Goal: Task Accomplishment & Management: Complete application form

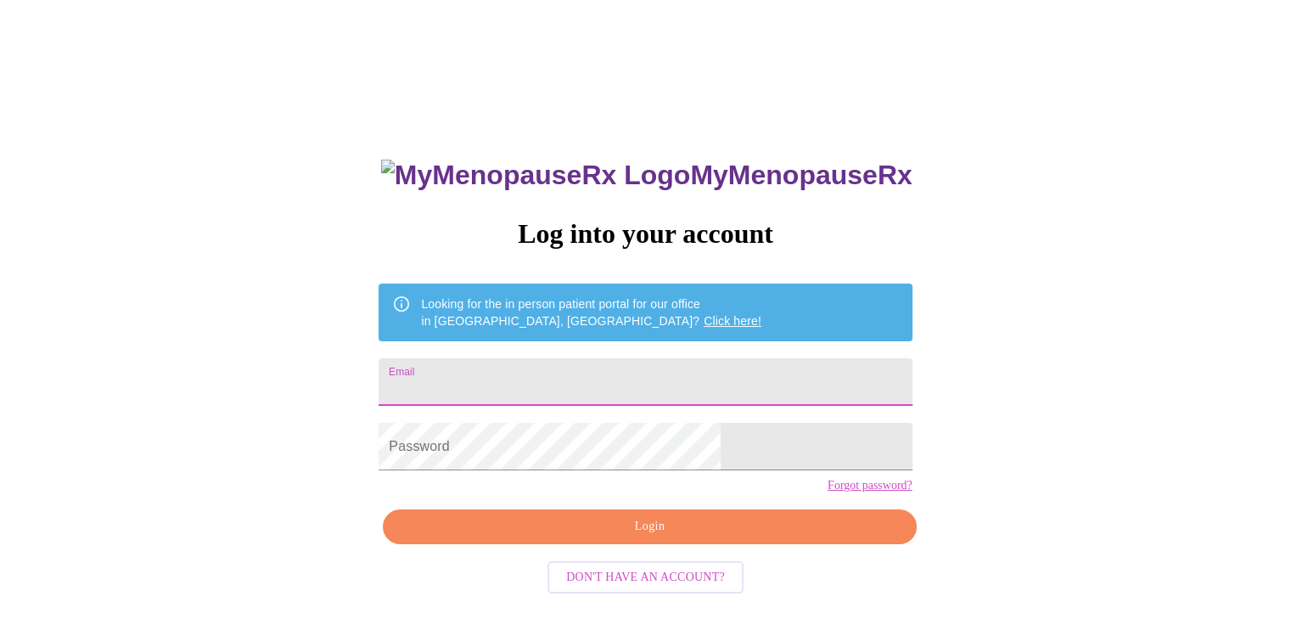
click at [650, 383] on input "Email" at bounding box center [644, 382] width 533 height 48
type input "[EMAIL_ADDRESS][PERSON_NAME][DOMAIN_NAME]"
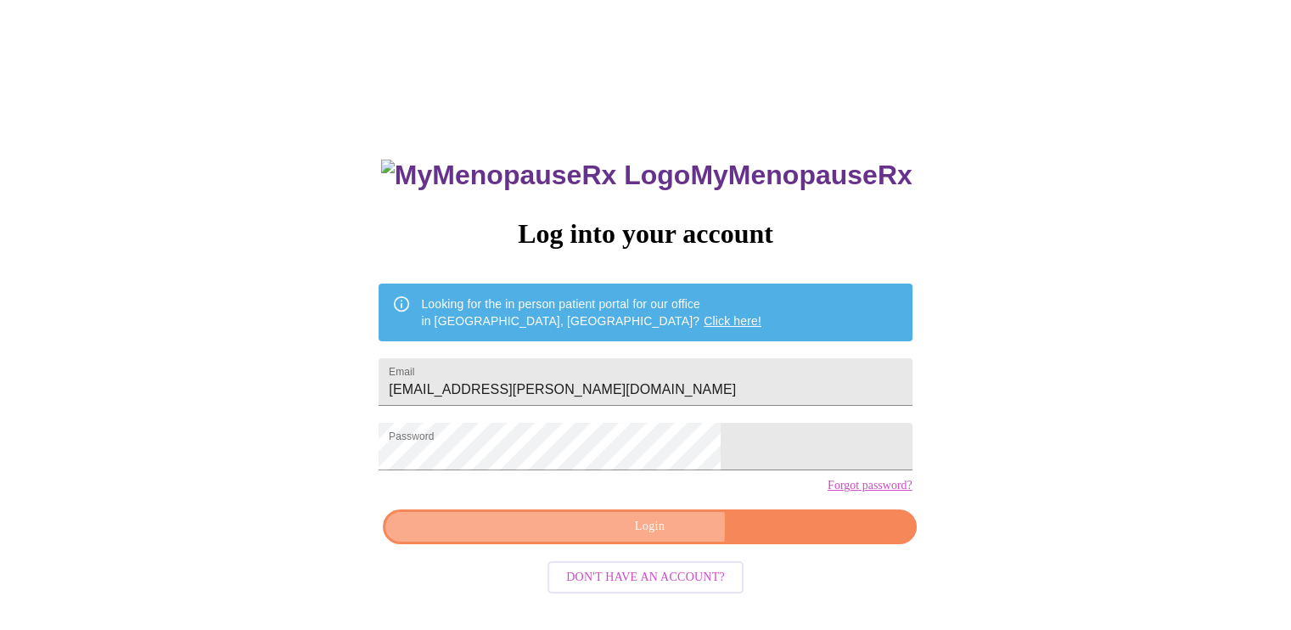
click at [587, 537] on span "Login" at bounding box center [649, 526] width 494 height 21
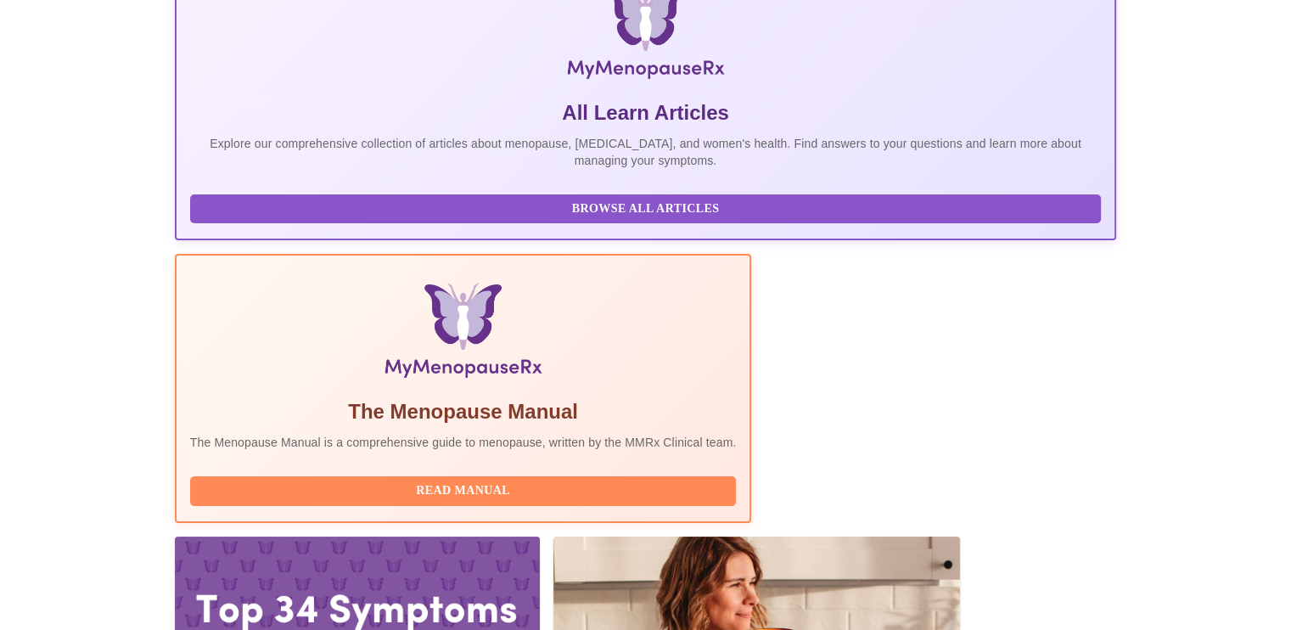
scroll to position [296, 0]
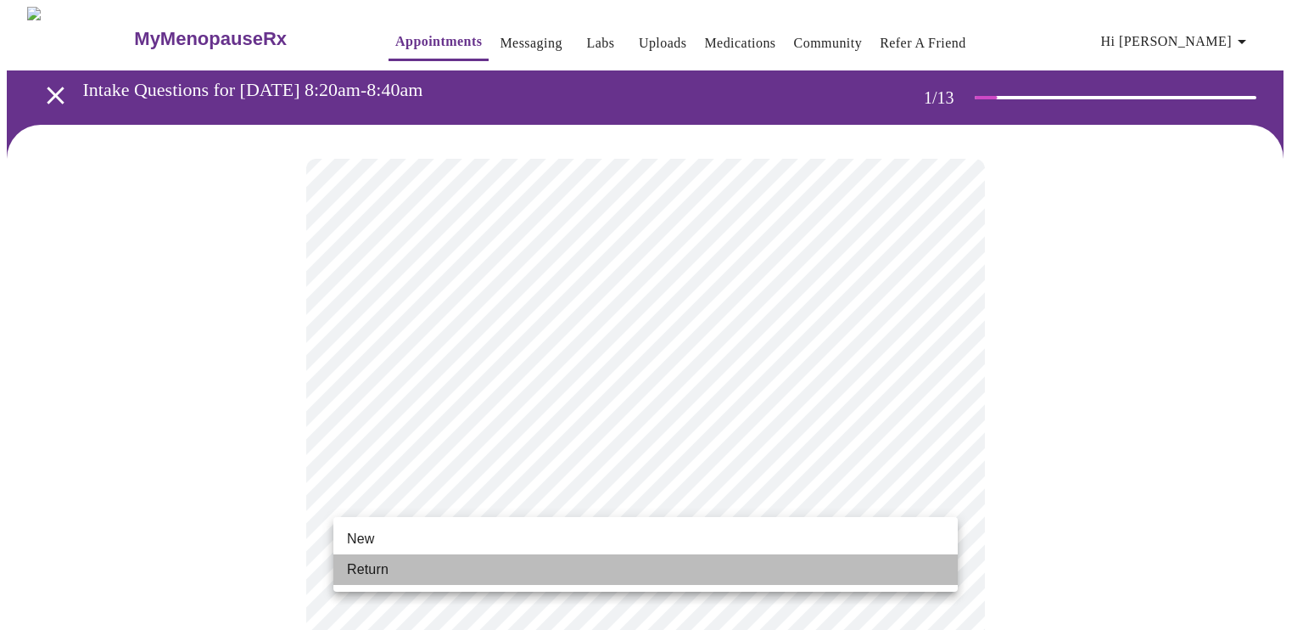
click at [399, 564] on li "Return" at bounding box center [646, 569] width 625 height 31
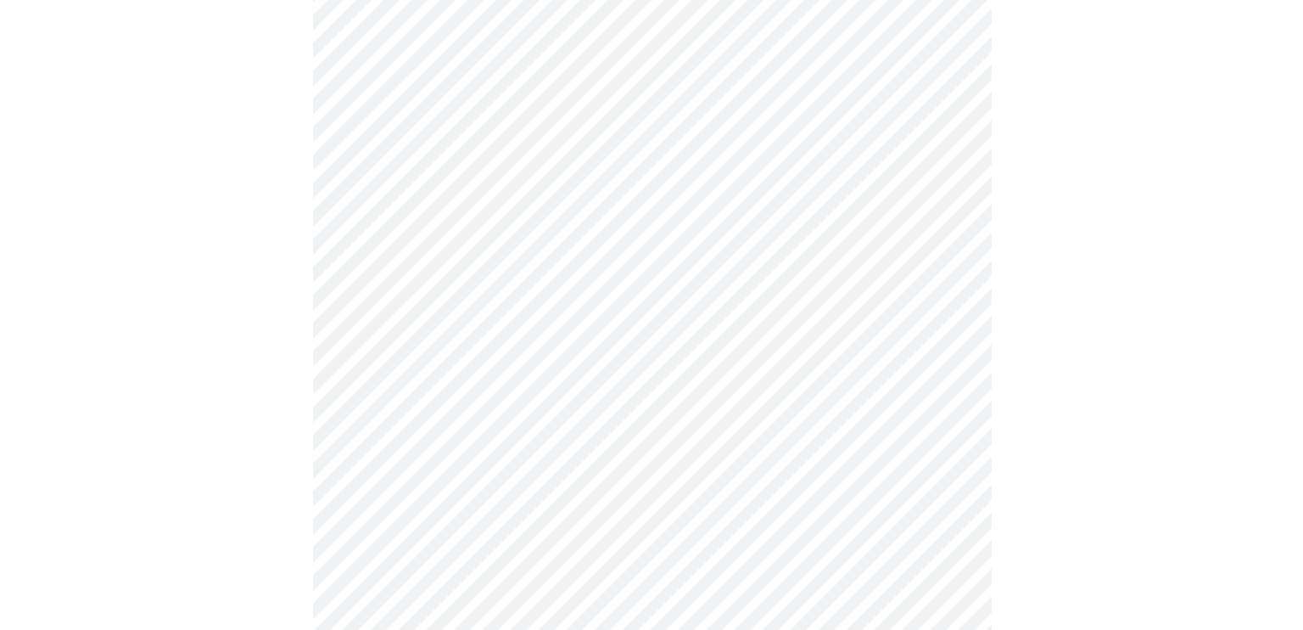
scroll to position [894, 0]
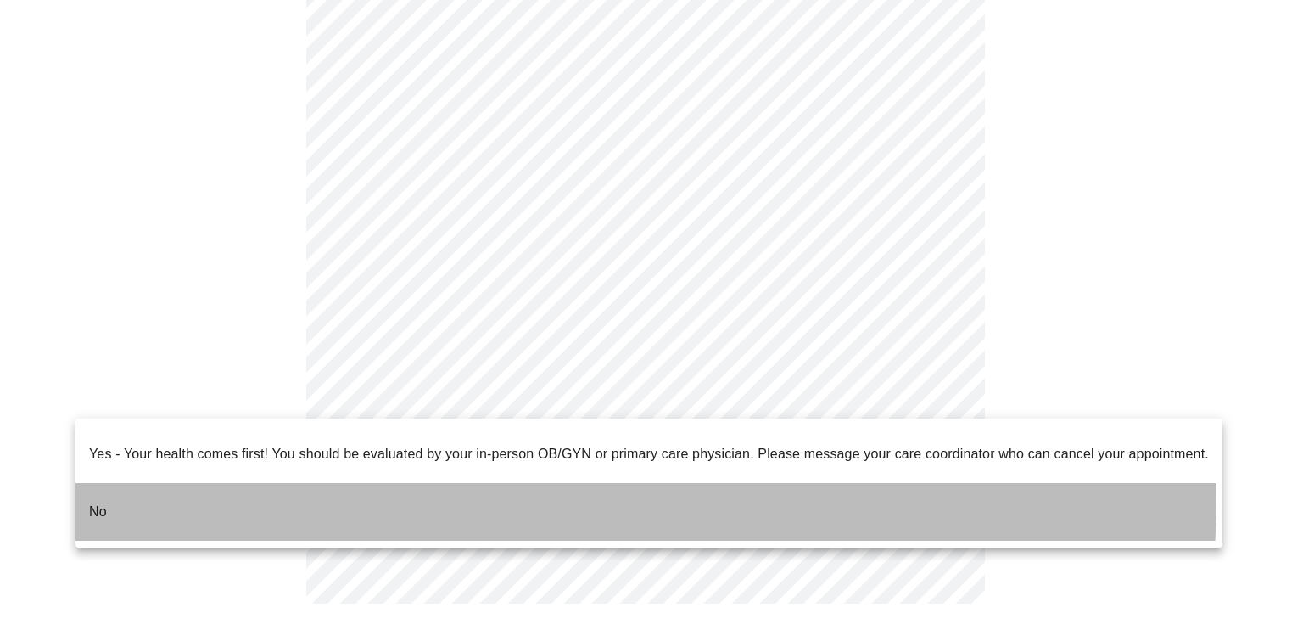
click at [170, 483] on li "No" at bounding box center [649, 512] width 1147 height 58
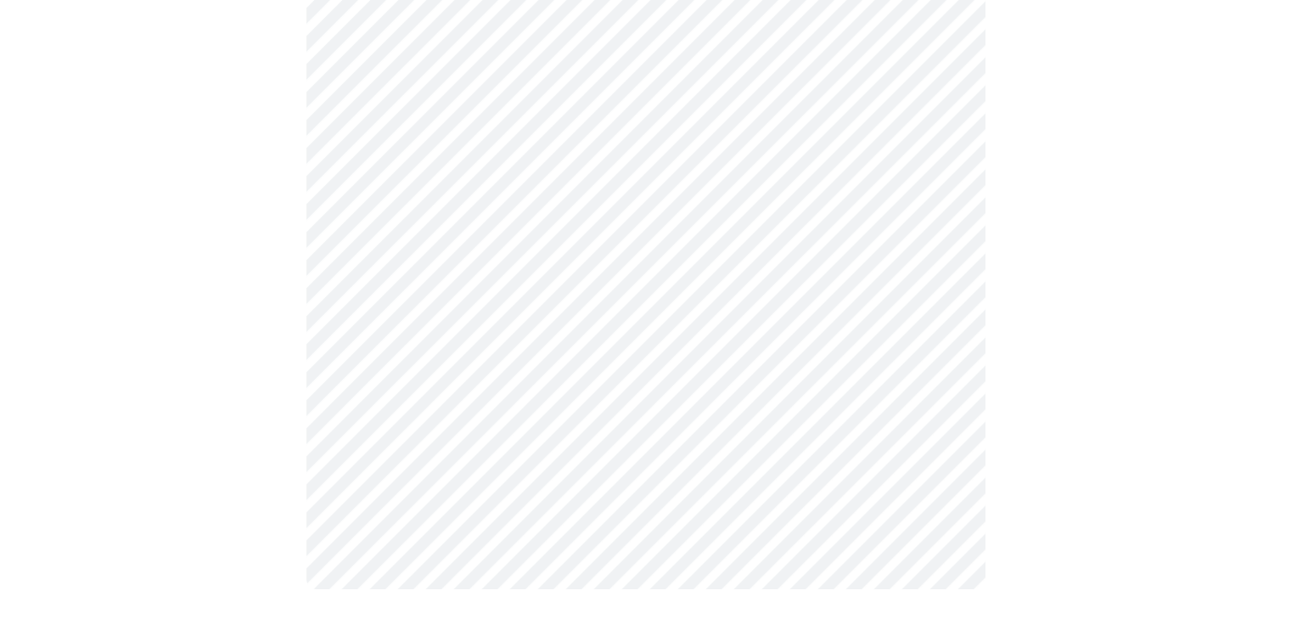
scroll to position [0, 0]
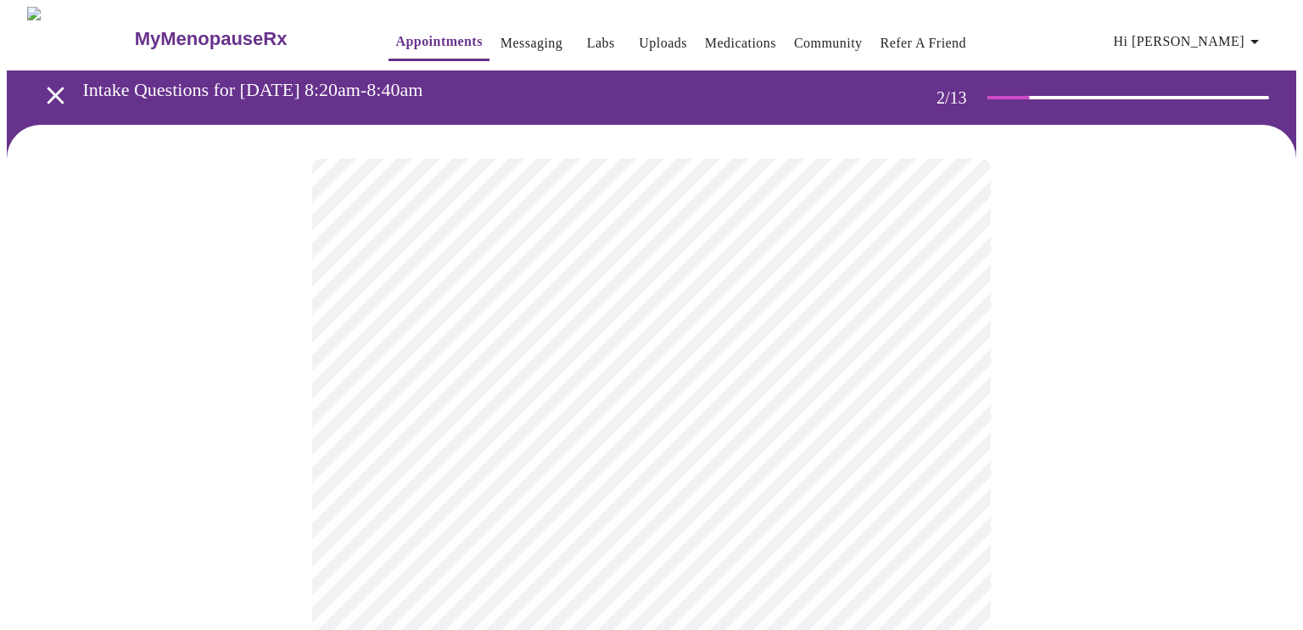
click at [792, 356] on body "MyMenopauseRx Appointments Messaging Labs Uploads Medications Community Refer a…" at bounding box center [652, 516] width 1290 height 1019
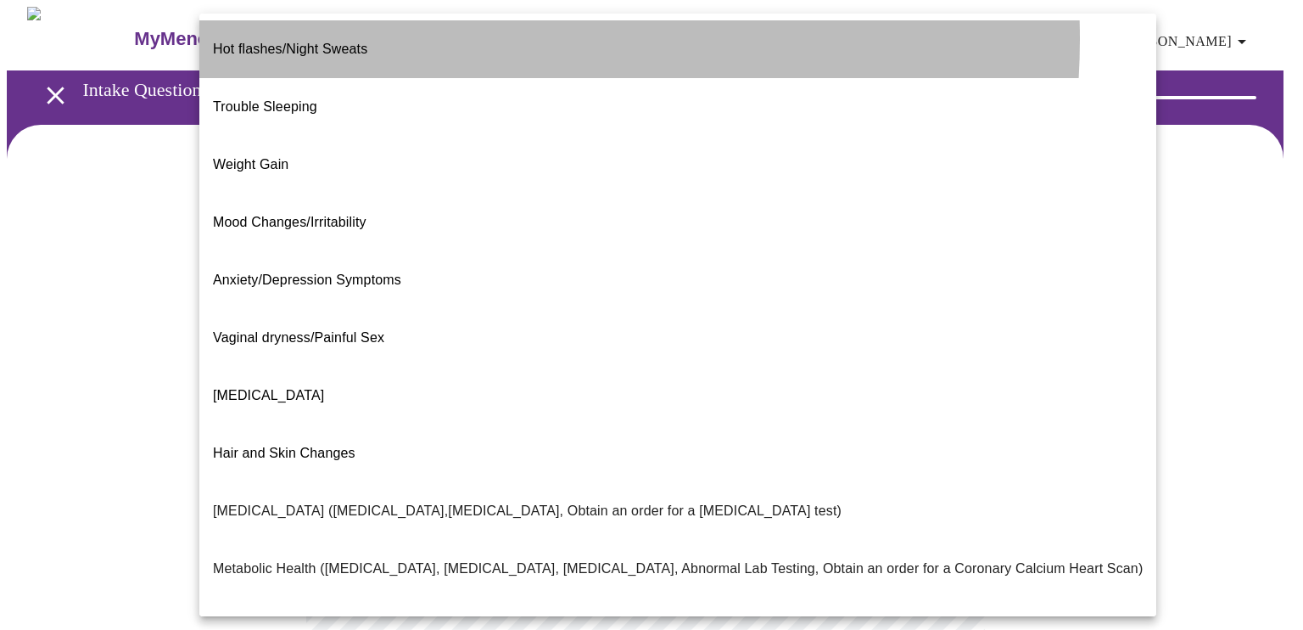
click at [445, 39] on li "Hot flashes/Night Sweats" at bounding box center [677, 49] width 957 height 58
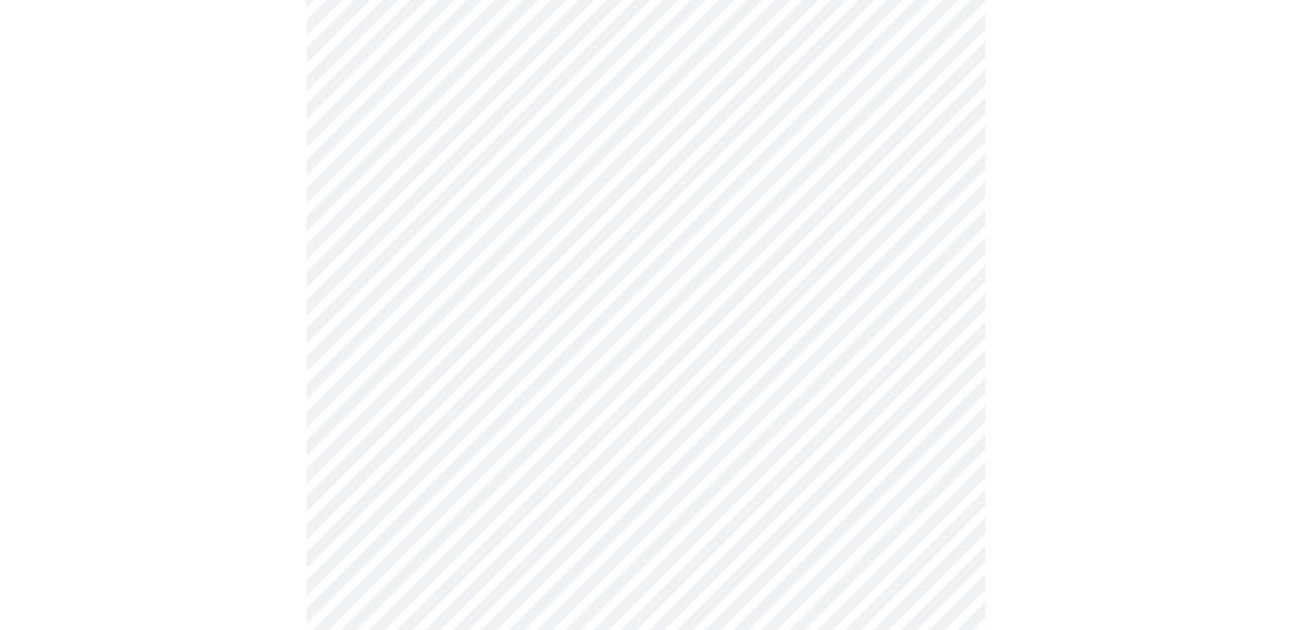
scroll to position [255, 0]
click at [730, 272] on body "MyMenopauseRx Appointments Messaging Labs Uploads Medications Community Refer a…" at bounding box center [645, 256] width 1277 height 1009
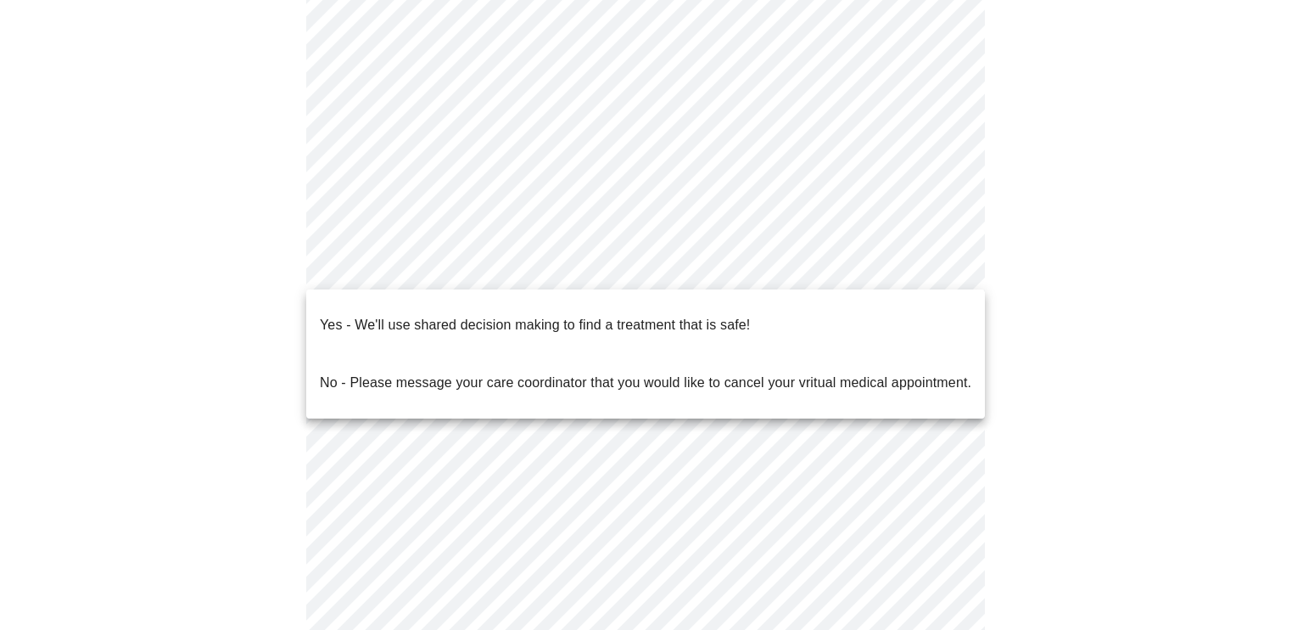
click at [609, 315] on p "Yes - We'll use shared decision making to find a treatment that is safe!" at bounding box center [535, 325] width 430 height 20
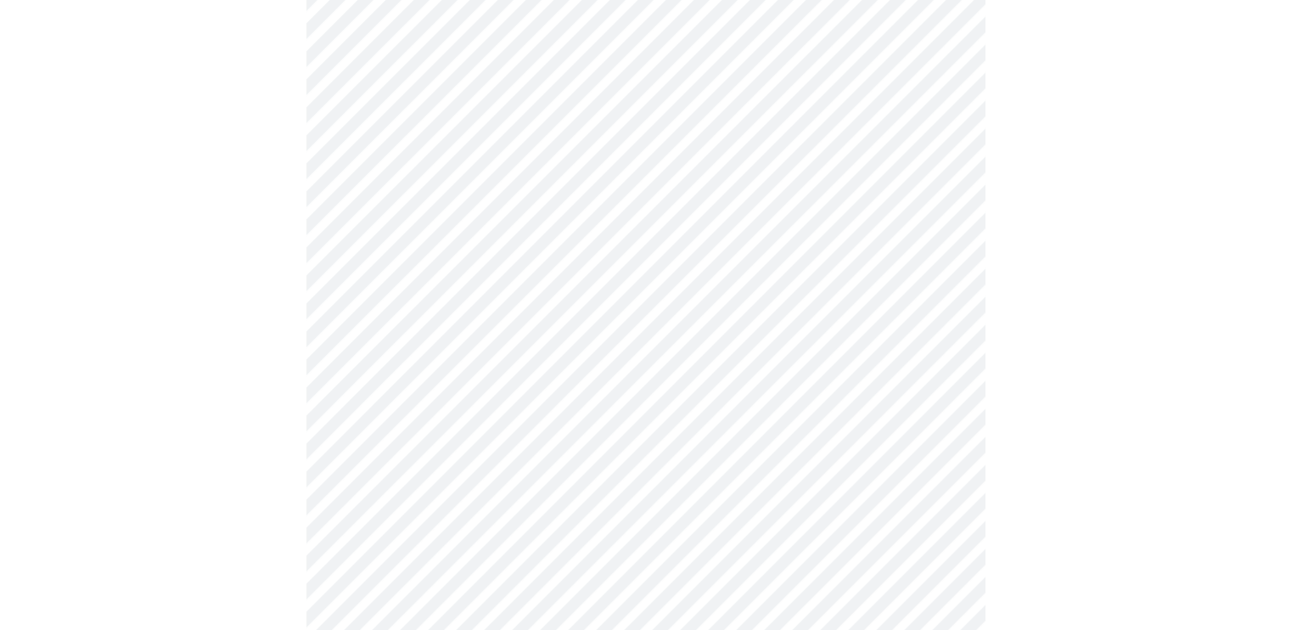
scroll to position [0, 0]
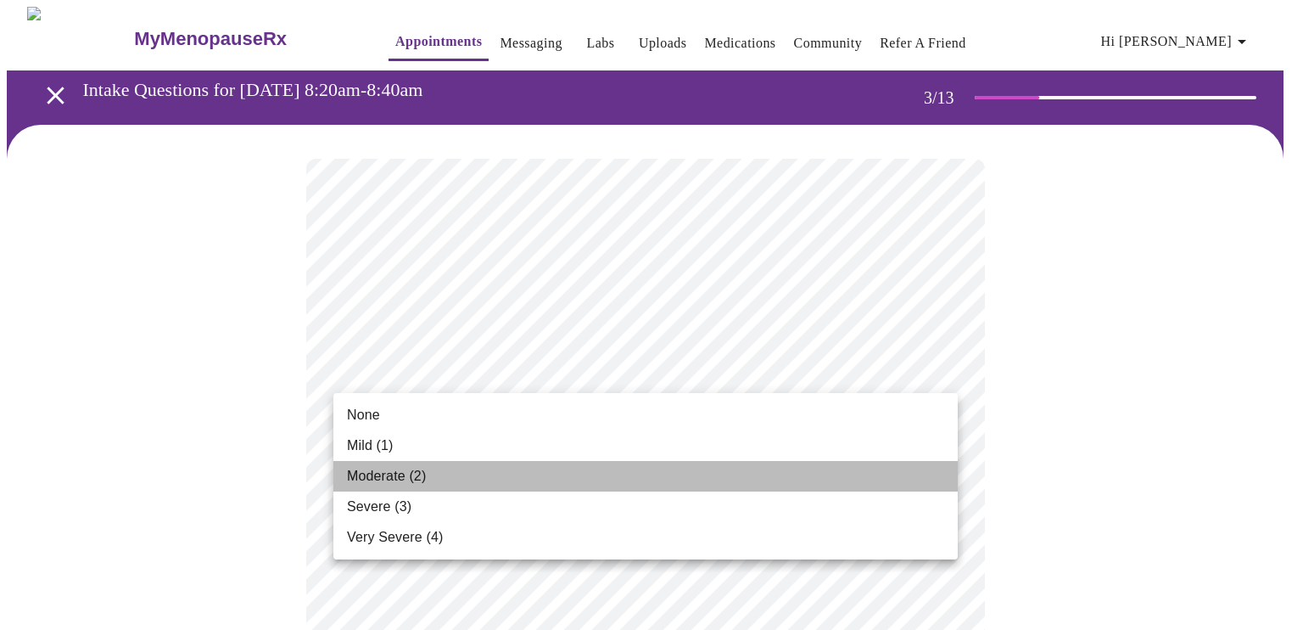
click at [576, 468] on li "Moderate (2)" at bounding box center [646, 476] width 625 height 31
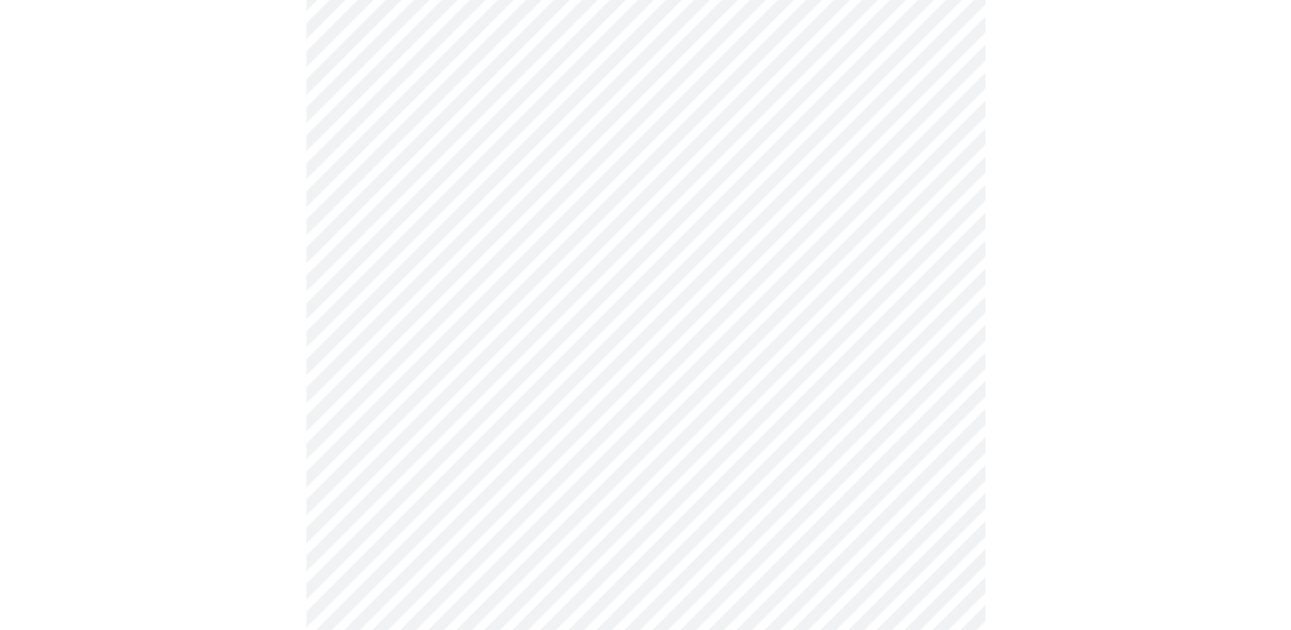
scroll to position [322, 0]
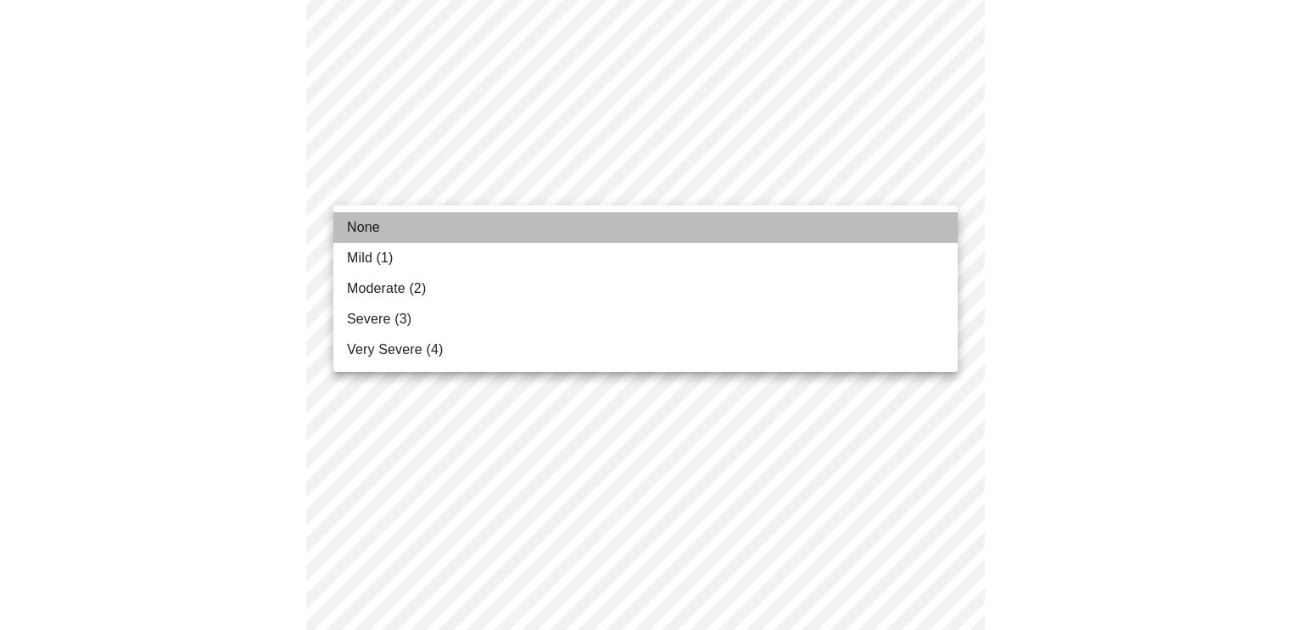
click at [437, 216] on li "None" at bounding box center [646, 227] width 625 height 31
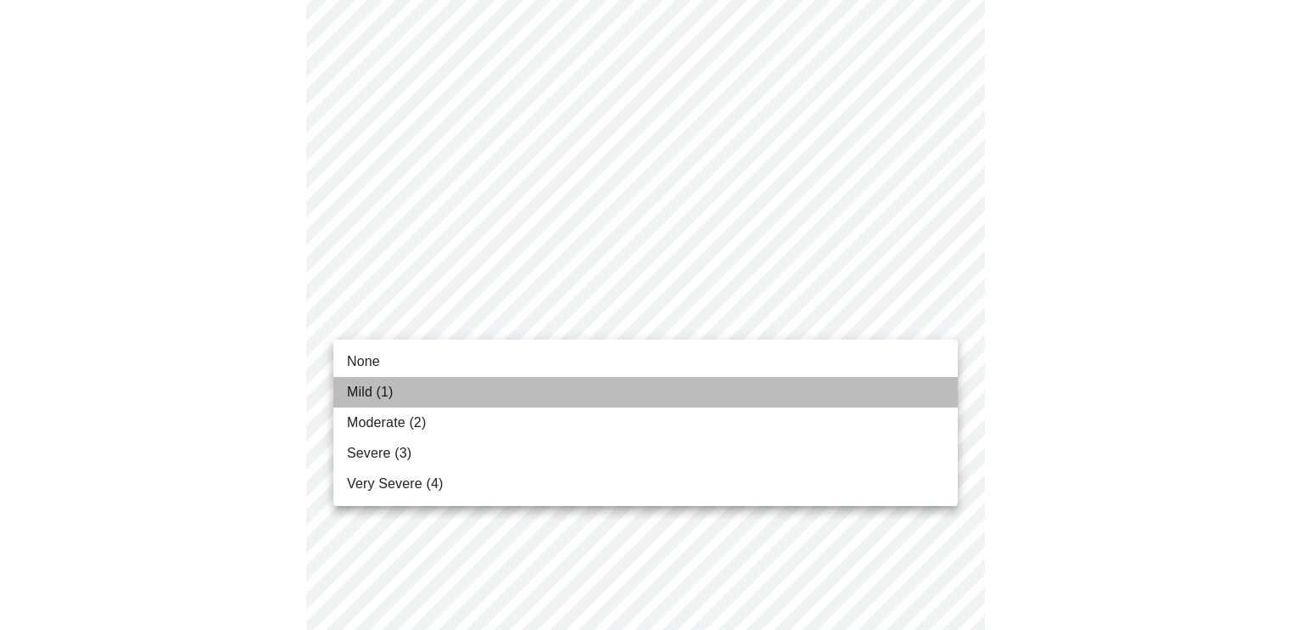
click at [438, 394] on li "Mild (1)" at bounding box center [646, 392] width 625 height 31
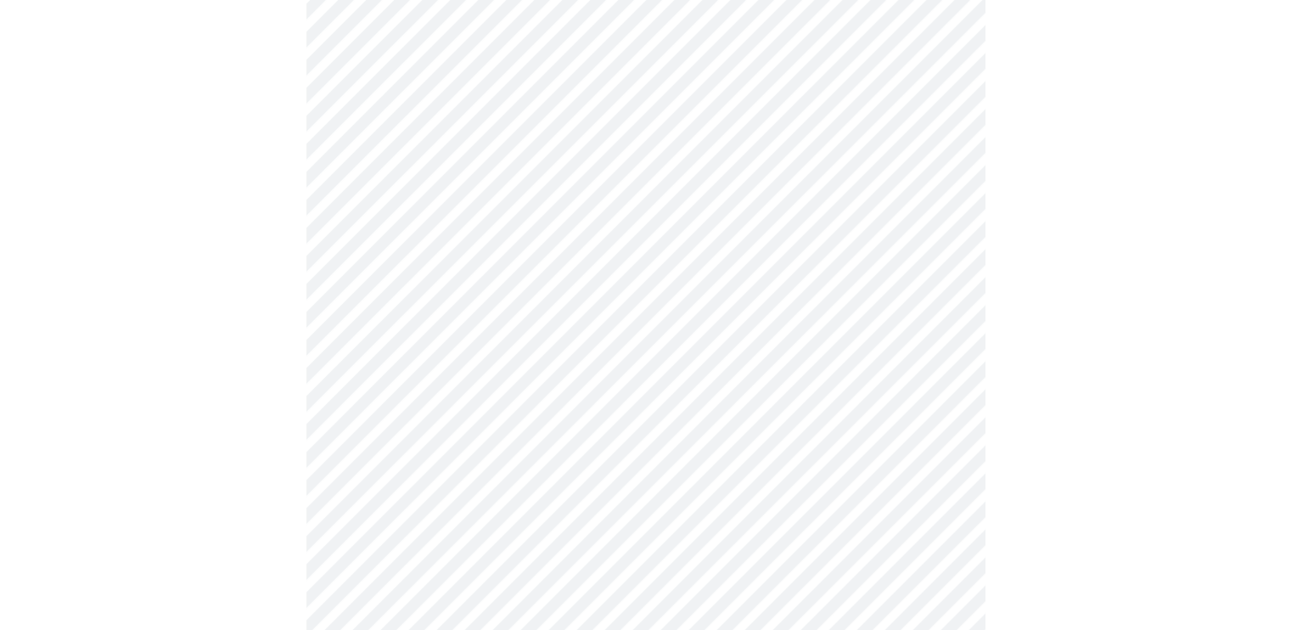
scroll to position [399, 0]
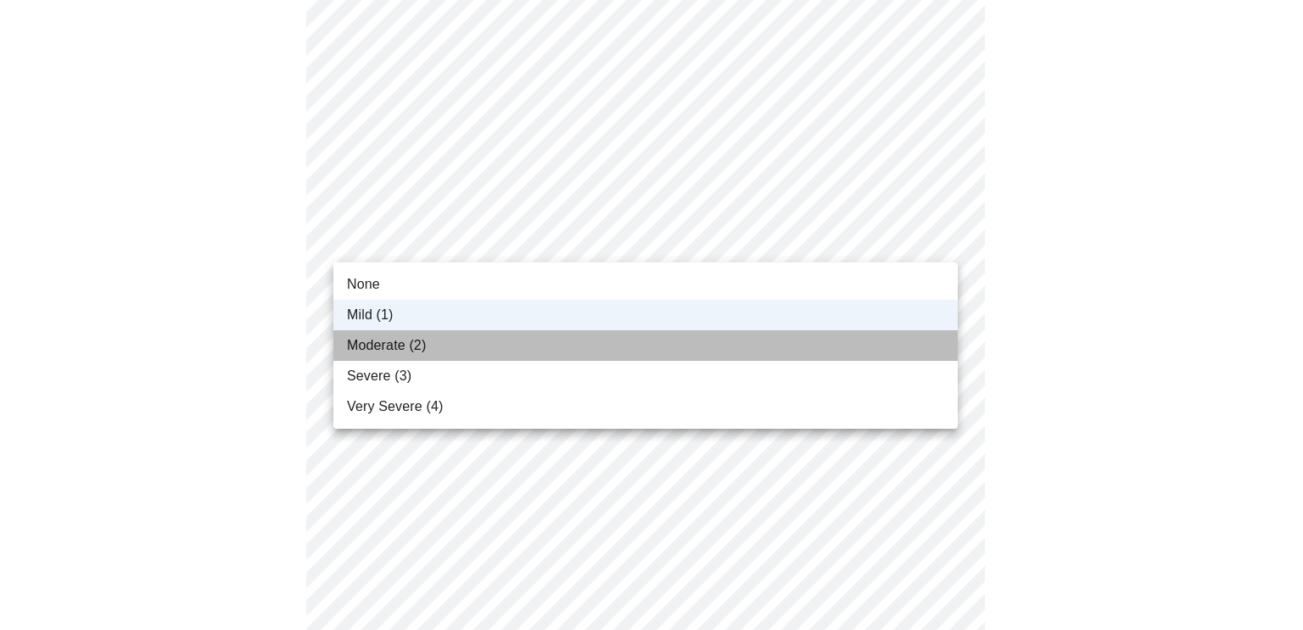
click at [515, 339] on li "Moderate (2)" at bounding box center [646, 345] width 625 height 31
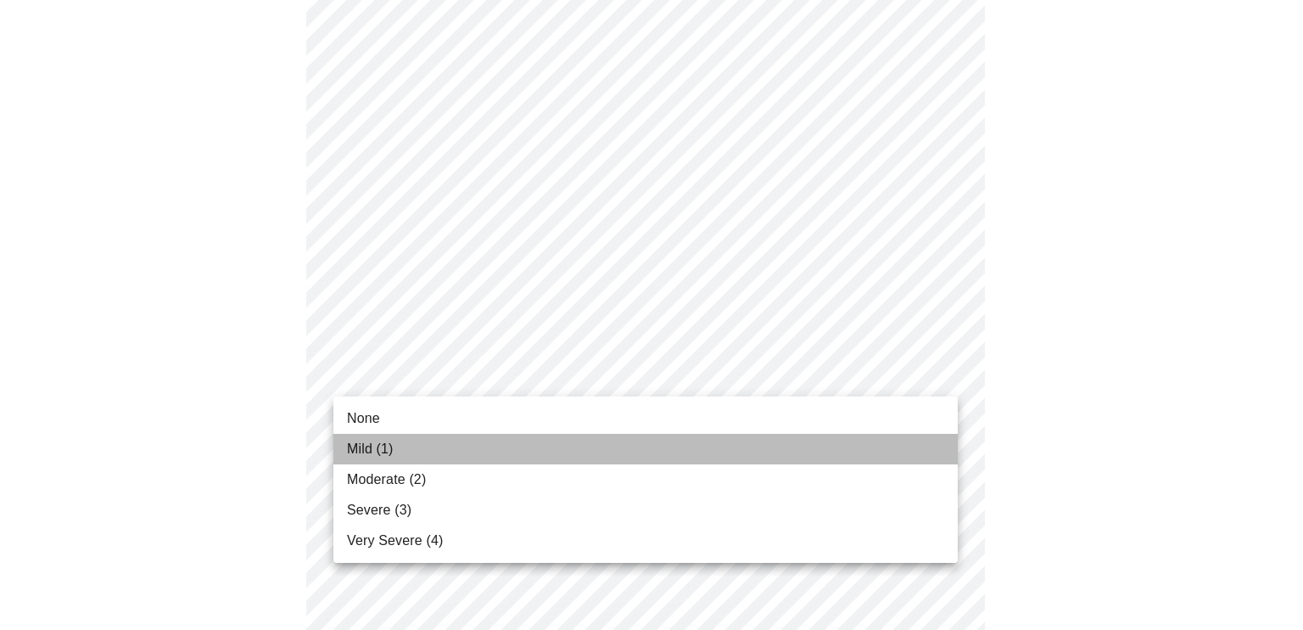
click at [499, 448] on li "Mild (1)" at bounding box center [646, 449] width 625 height 31
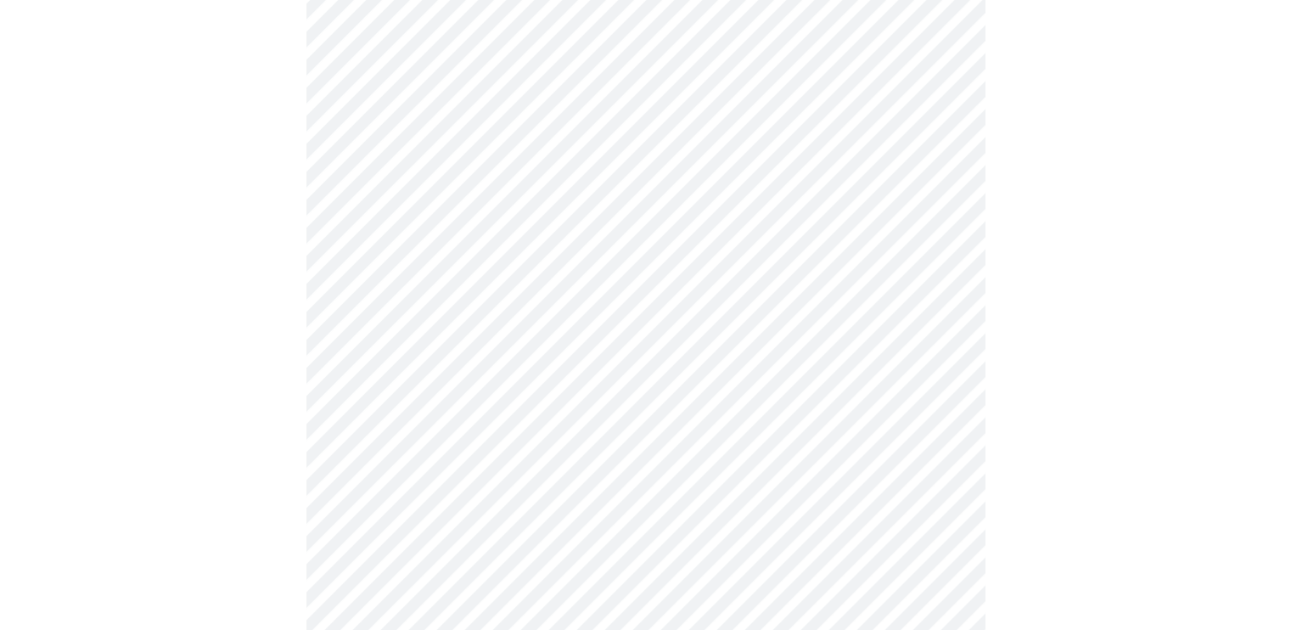
scroll to position [669, 0]
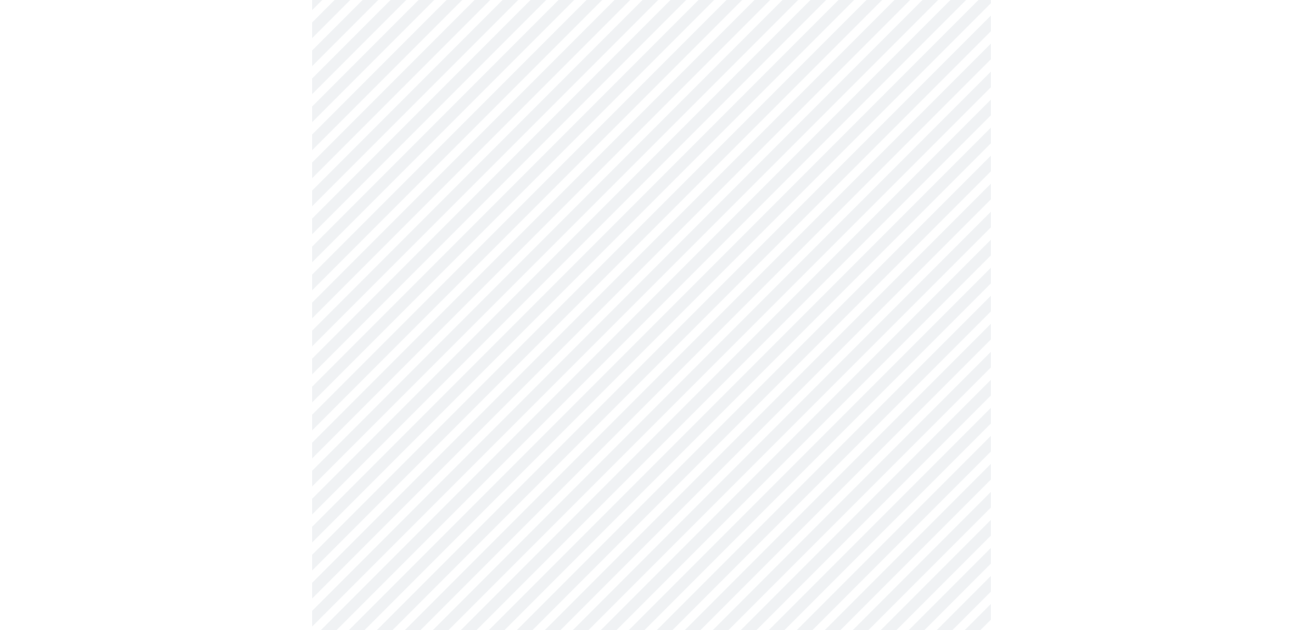
click at [720, 214] on body "MyMenopauseRx Appointments Messaging Labs Uploads Medications Community Refer a…" at bounding box center [652, 418] width 1290 height 2161
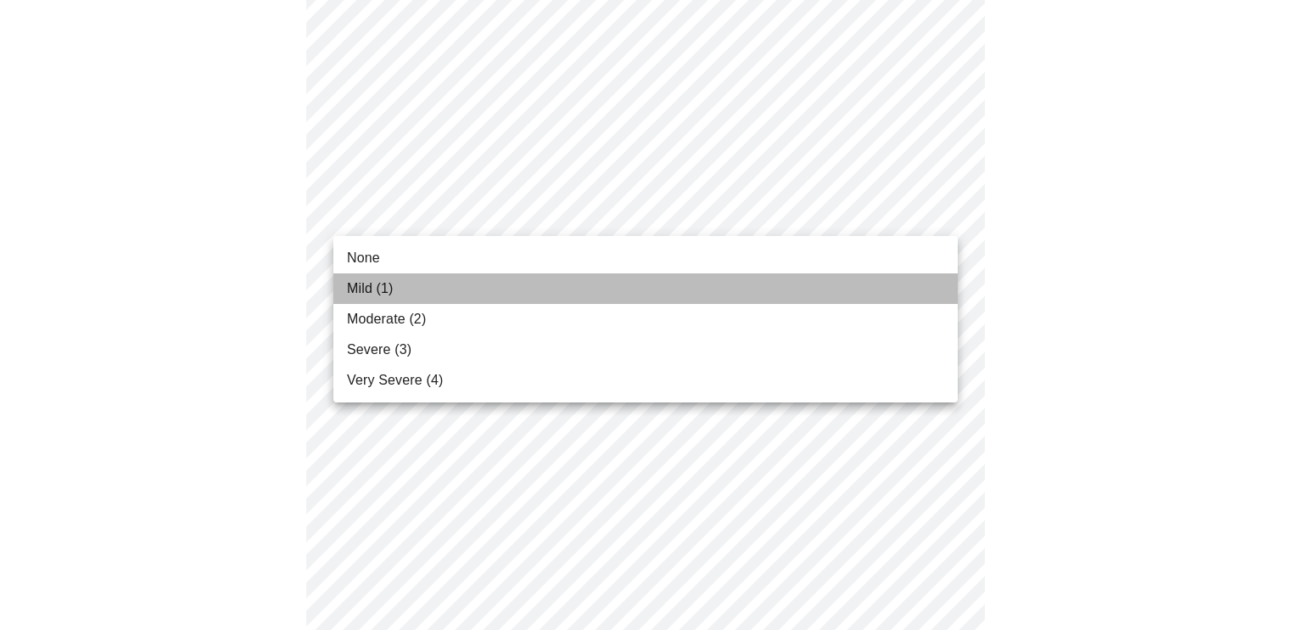
click at [547, 292] on li "Mild (1)" at bounding box center [646, 288] width 625 height 31
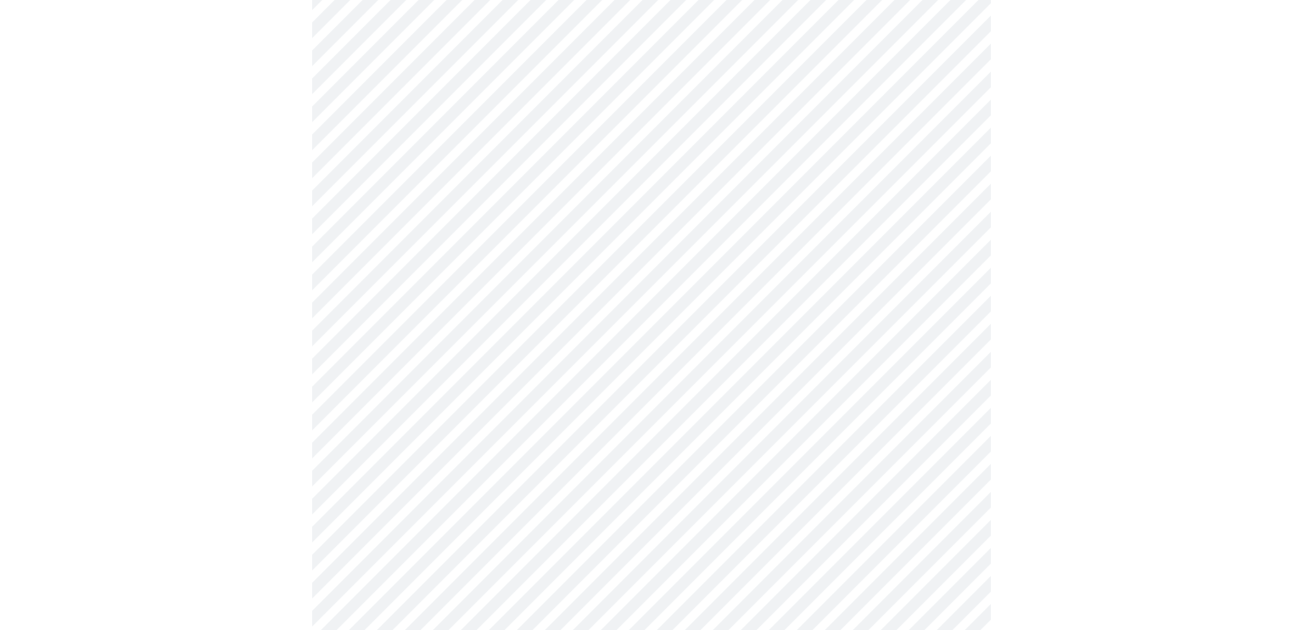
click at [541, 333] on body "MyMenopauseRx Appointments Messaging Labs Uploads Medications Community Refer a…" at bounding box center [652, 407] width 1290 height 2138
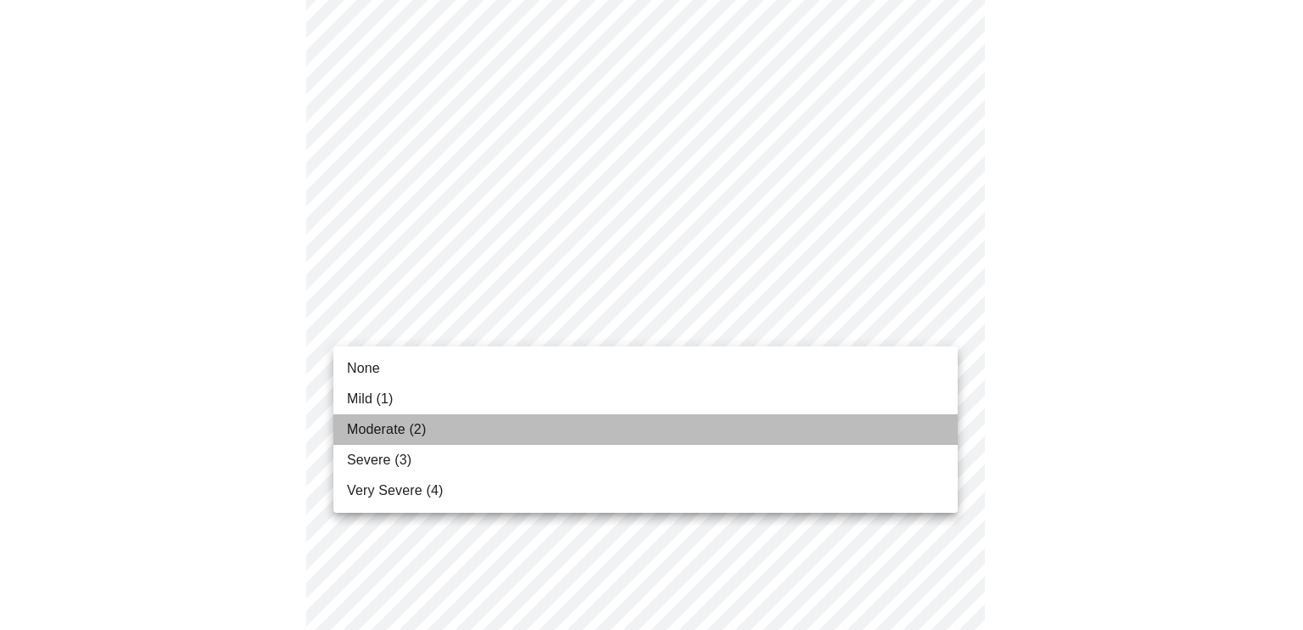
click at [475, 420] on li "Moderate (2)" at bounding box center [646, 429] width 625 height 31
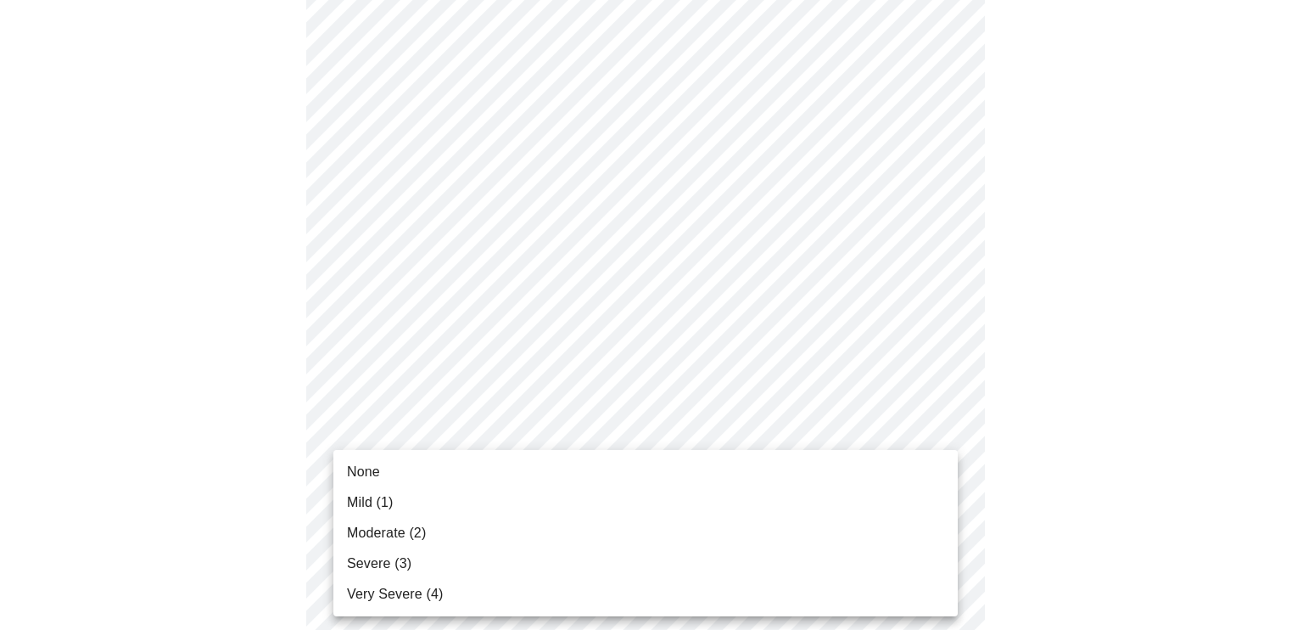
click at [476, 461] on body "MyMenopauseRx Appointments Messaging Labs Uploads Medications Community Refer a…" at bounding box center [652, 395] width 1290 height 2114
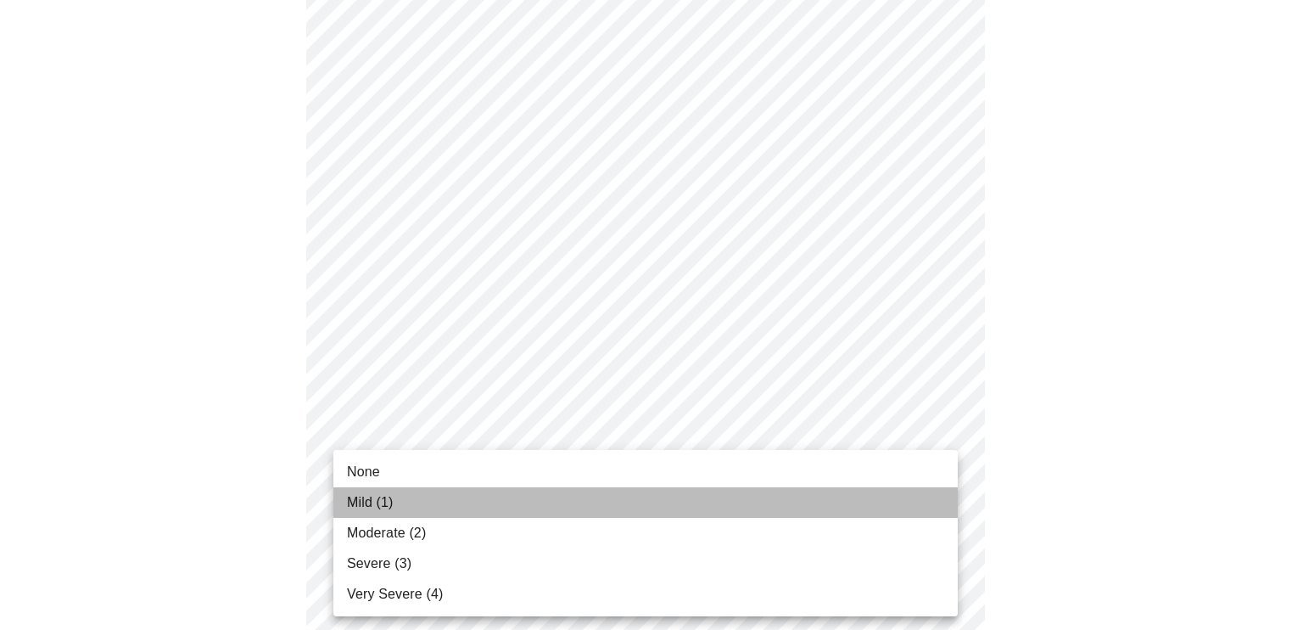
click at [440, 502] on li "Mild (1)" at bounding box center [646, 502] width 625 height 31
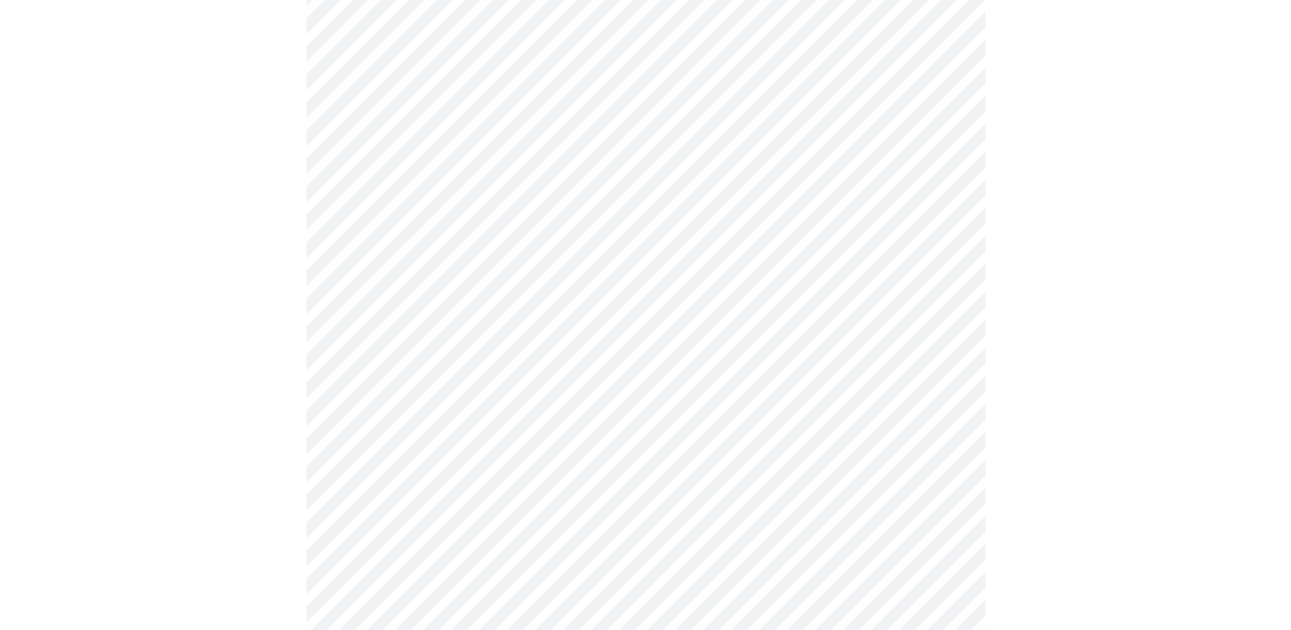
scroll to position [1151, 0]
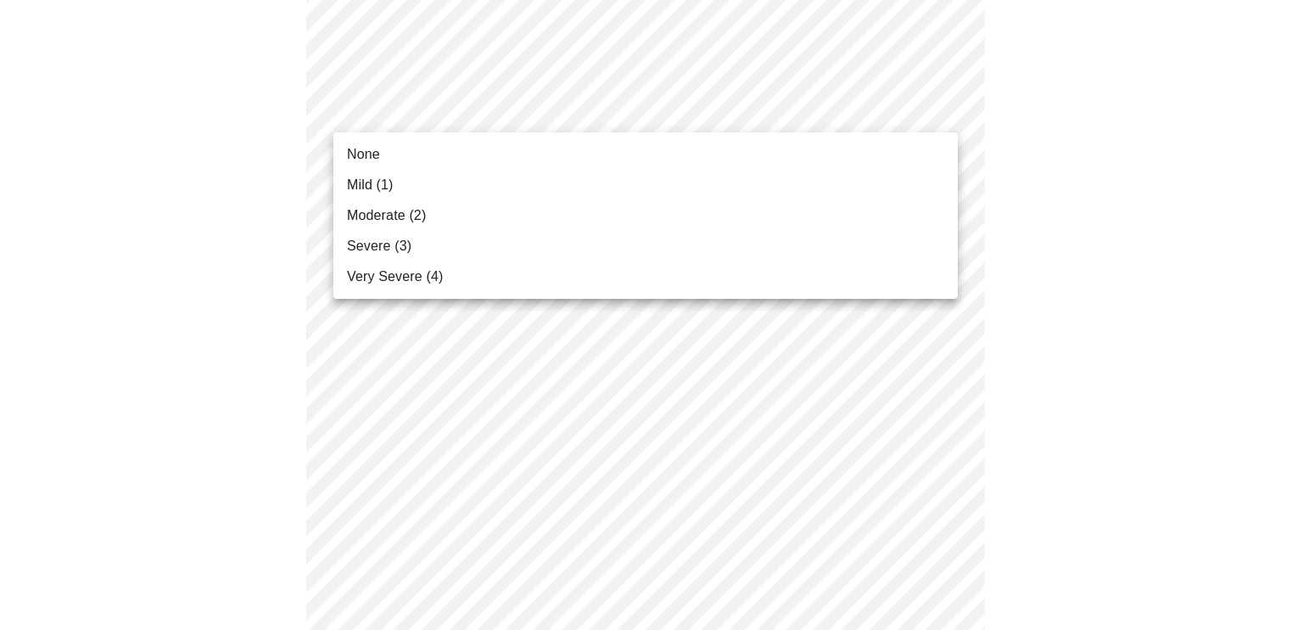
click at [535, 239] on li "Severe (3)" at bounding box center [646, 246] width 625 height 31
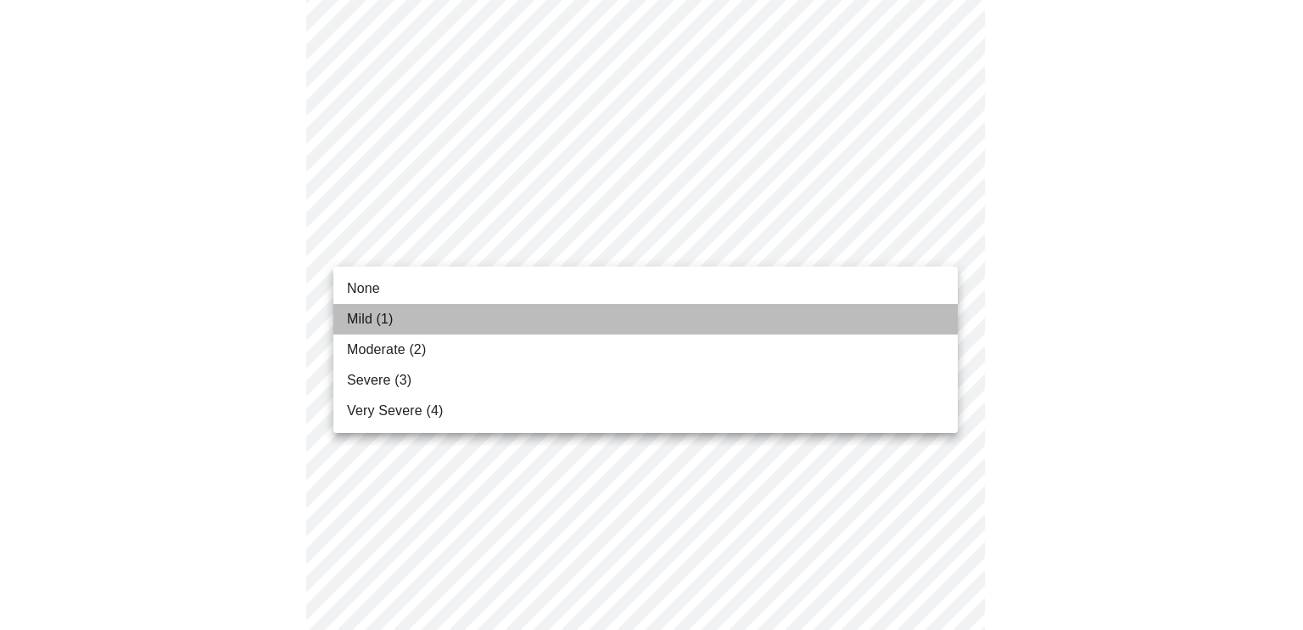
click at [429, 323] on li "Mild (1)" at bounding box center [646, 319] width 625 height 31
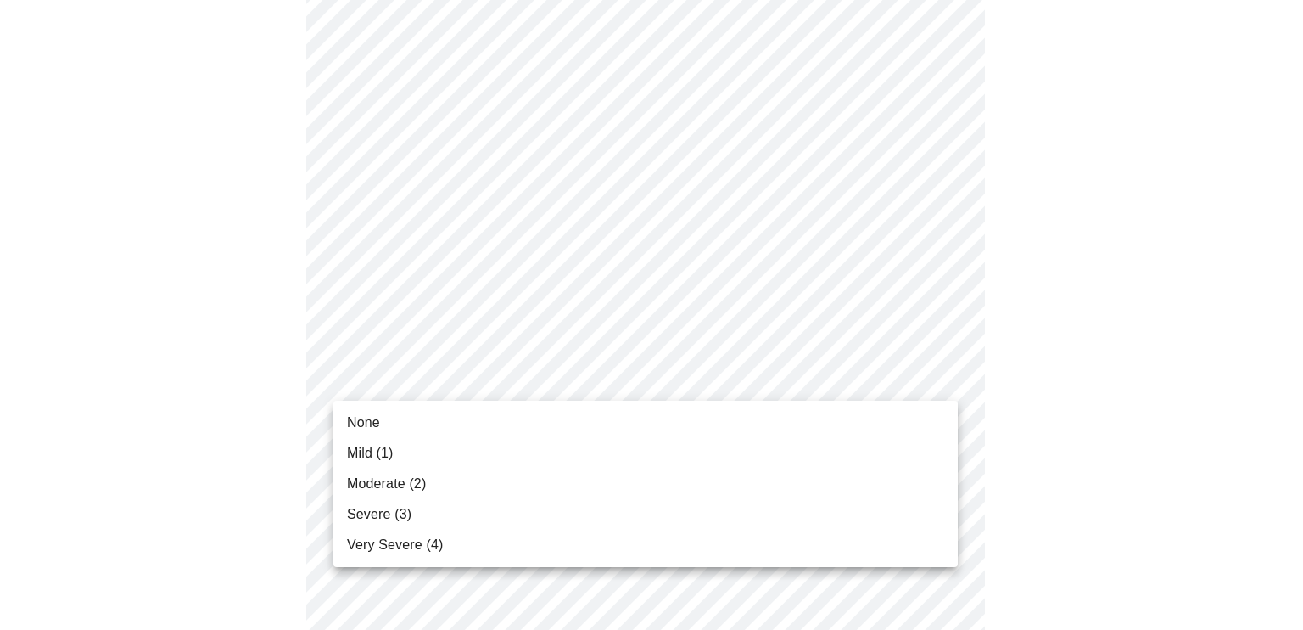
click at [502, 449] on li "Mild (1)" at bounding box center [646, 453] width 625 height 31
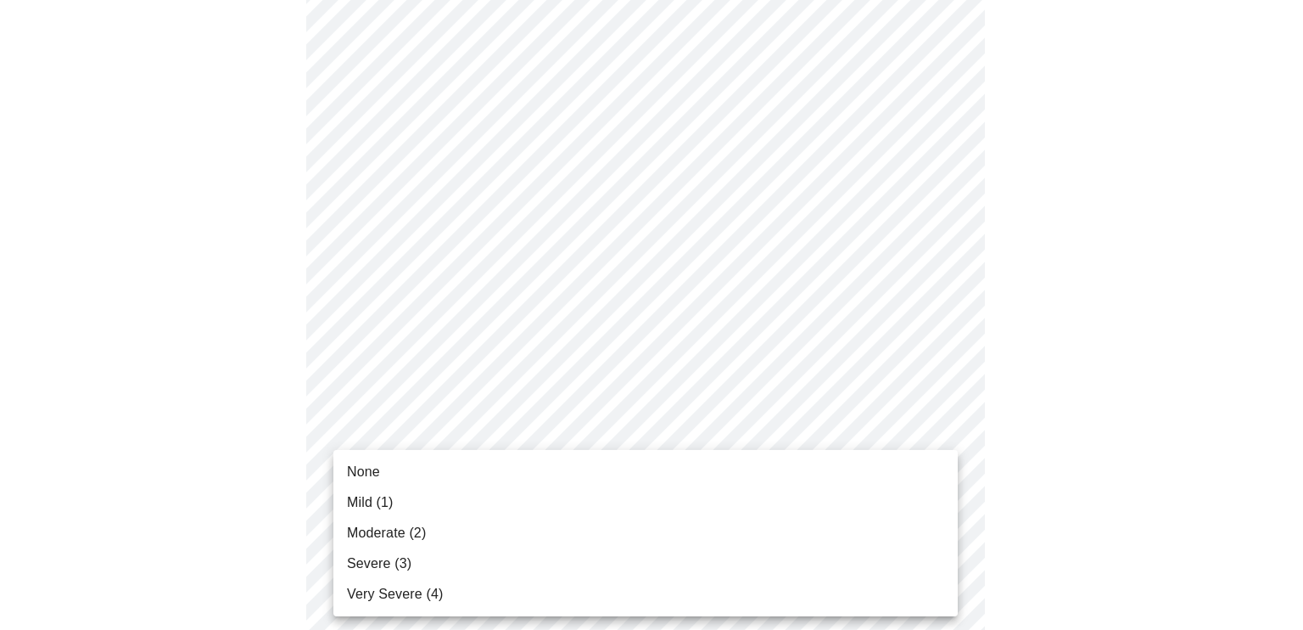
click at [514, 507] on li "Mild (1)" at bounding box center [646, 502] width 625 height 31
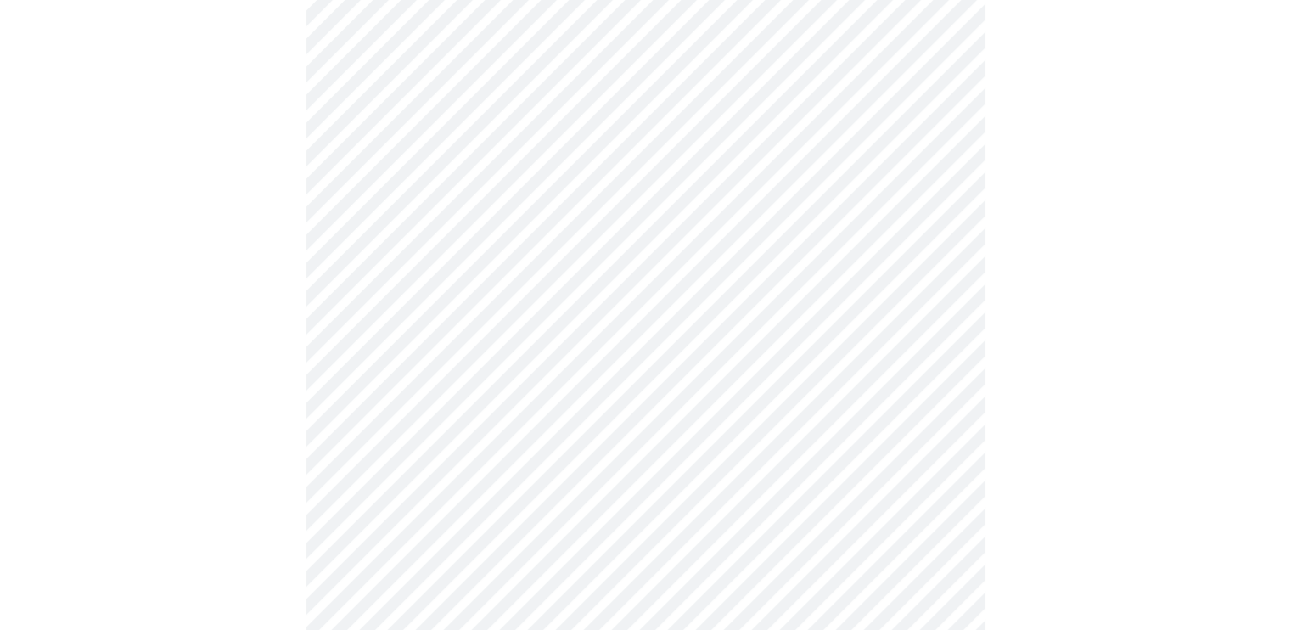
scroll to position [879, 0]
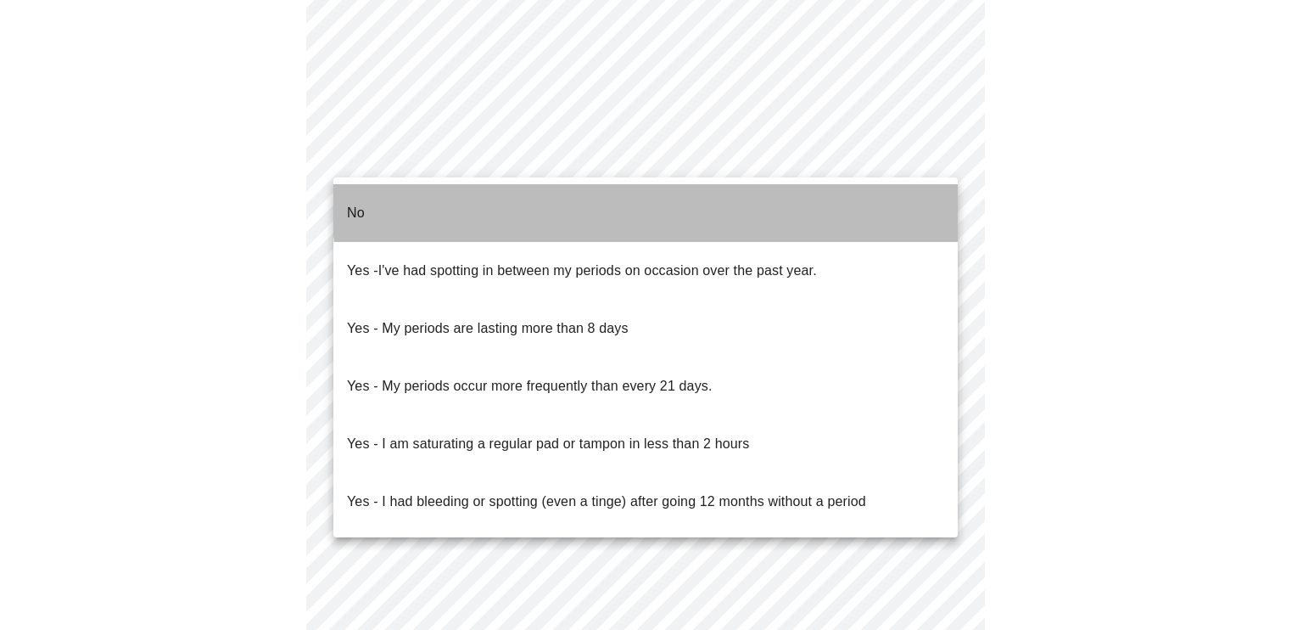
click at [715, 199] on li "No" at bounding box center [646, 213] width 625 height 58
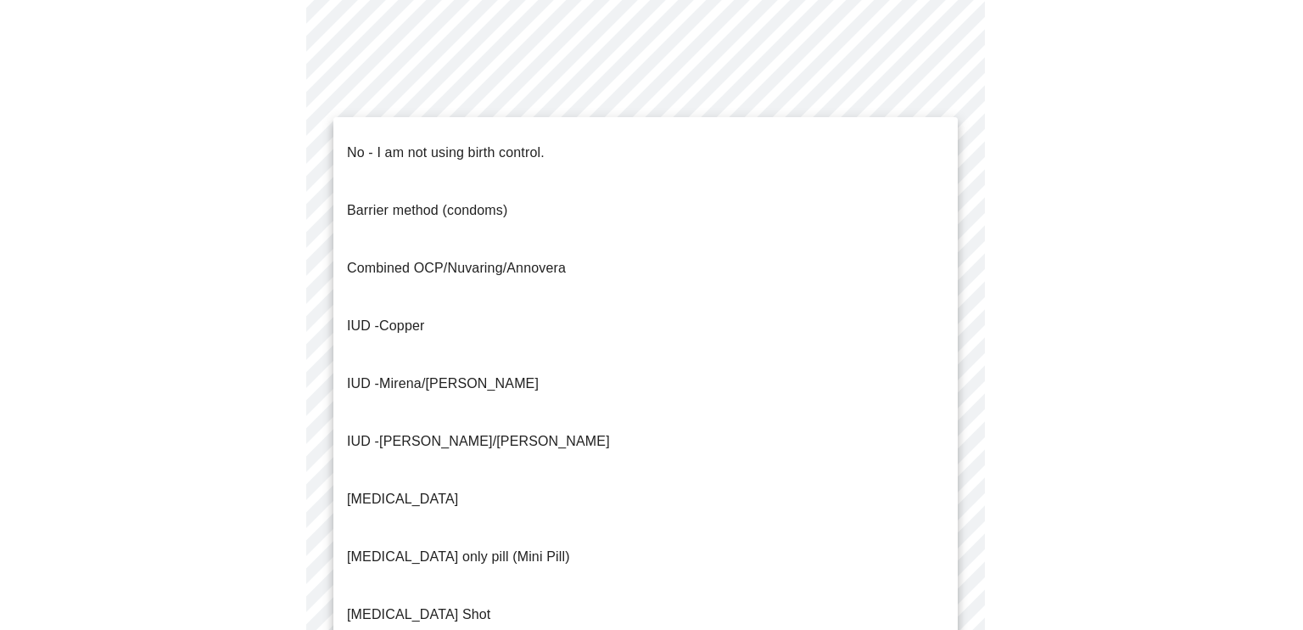
click at [619, 149] on li "No - I am not using birth control." at bounding box center [646, 153] width 625 height 58
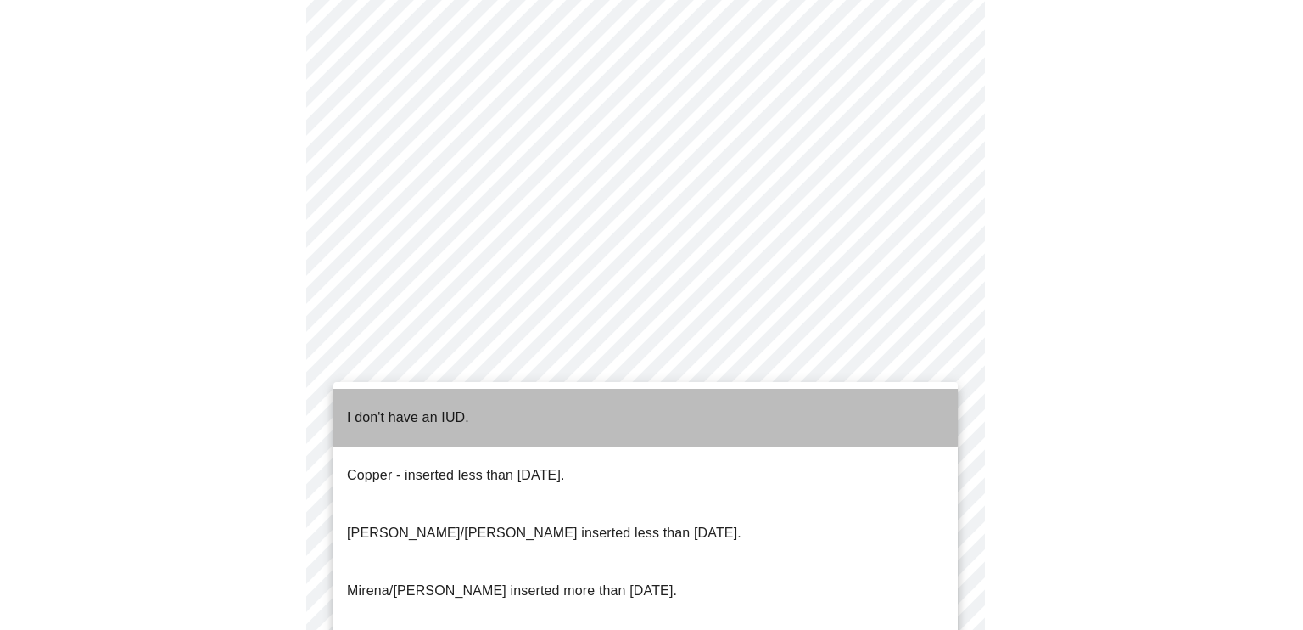
click at [622, 412] on li "I don't have an IUD." at bounding box center [646, 418] width 625 height 58
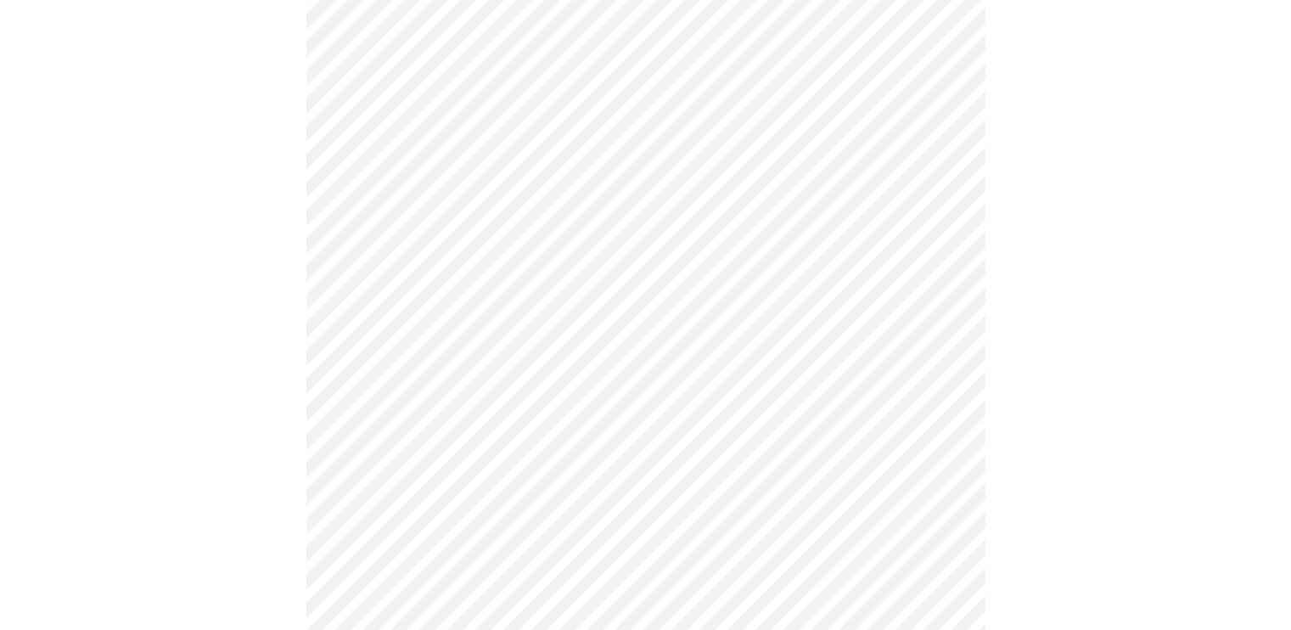
scroll to position [961, 0]
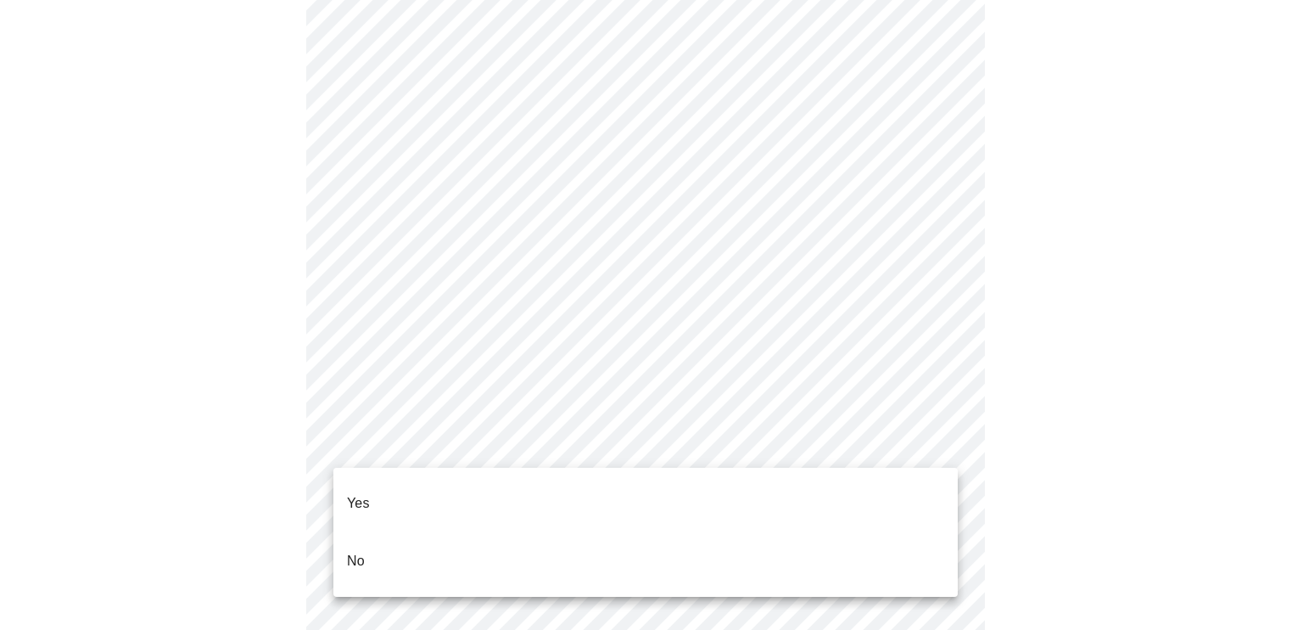
click at [621, 485] on li "Yes" at bounding box center [646, 503] width 625 height 58
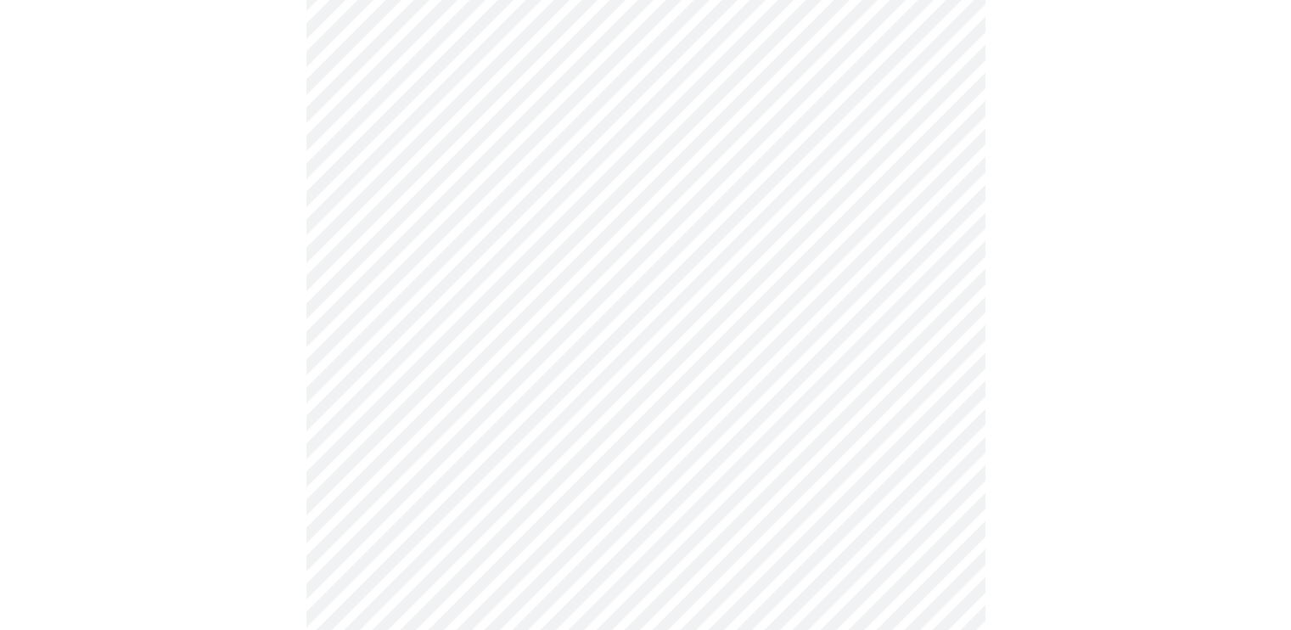
scroll to position [253, 0]
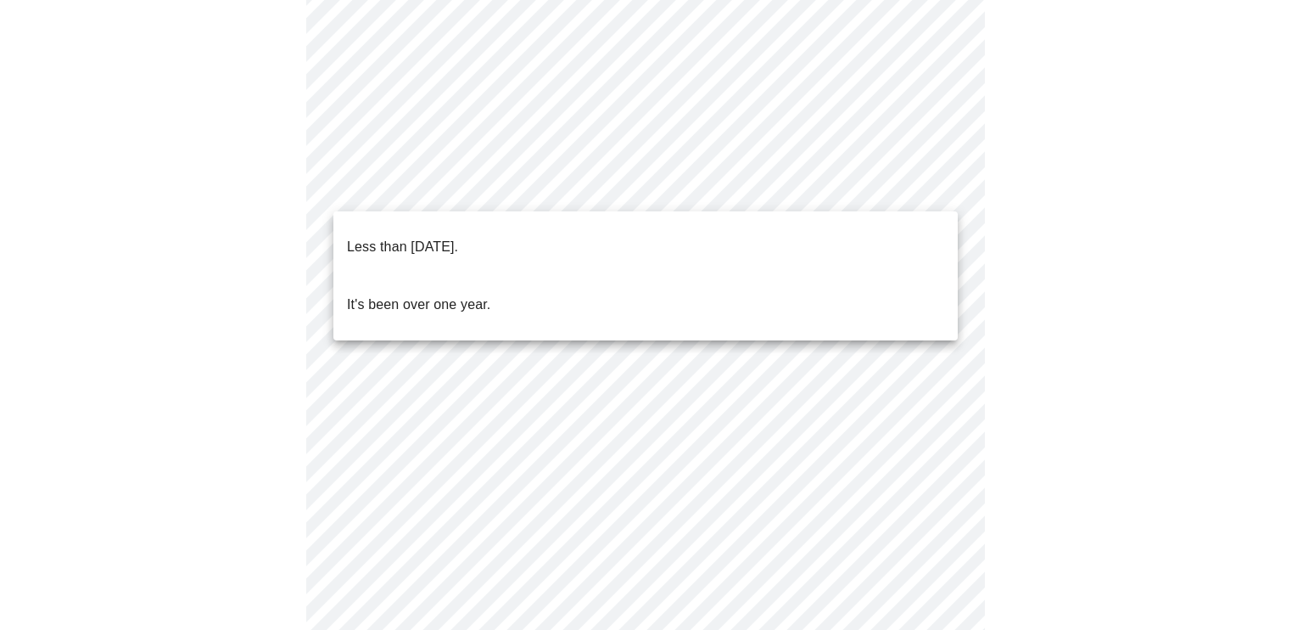
click at [743, 193] on body "MyMenopauseRx Appointments Messaging Labs Uploads Medications Community Refer a…" at bounding box center [652, 441] width 1290 height 1374
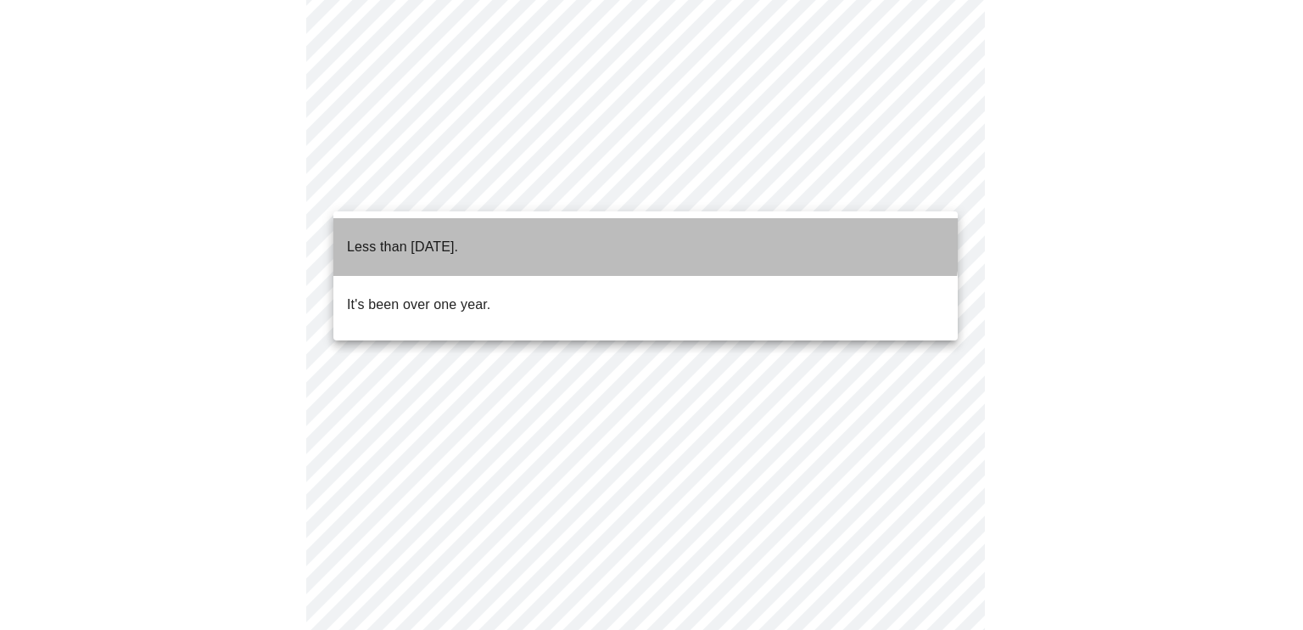
click at [625, 237] on li "Less than [DATE]." at bounding box center [646, 247] width 625 height 58
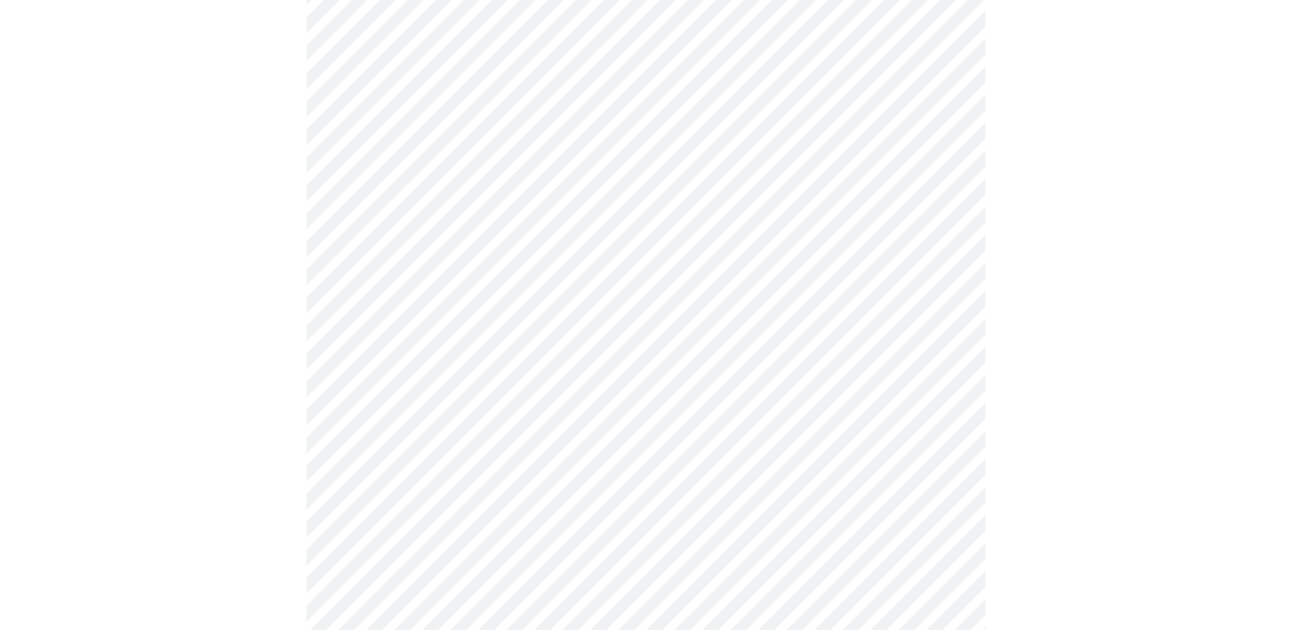
scroll to position [395, 0]
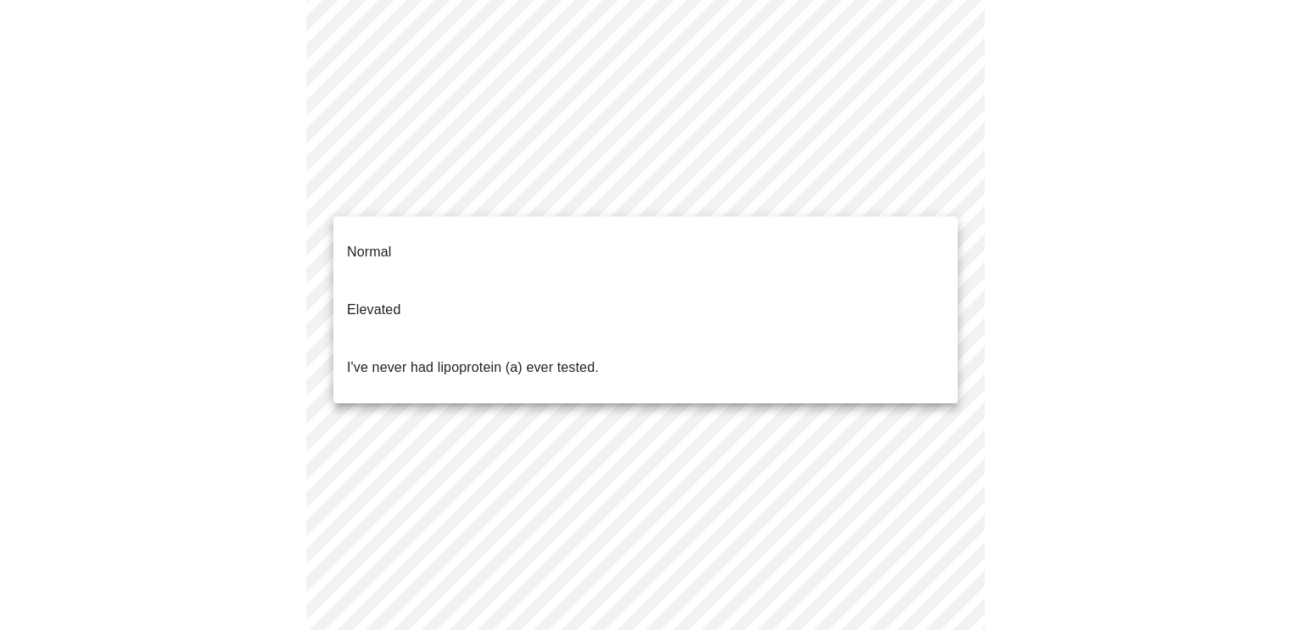
click at [702, 203] on body "MyMenopauseRx Appointments Messaging Labs Uploads Medications Community Refer a…" at bounding box center [652, 294] width 1290 height 1364
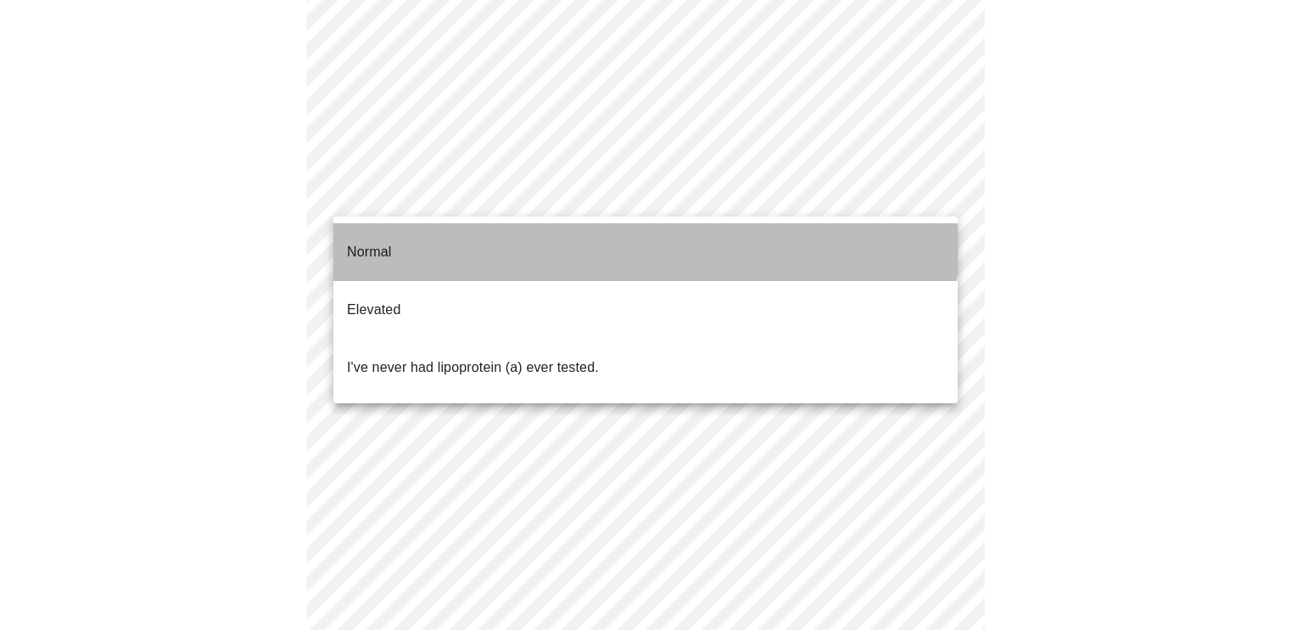
click at [645, 228] on li "Normal" at bounding box center [646, 252] width 625 height 58
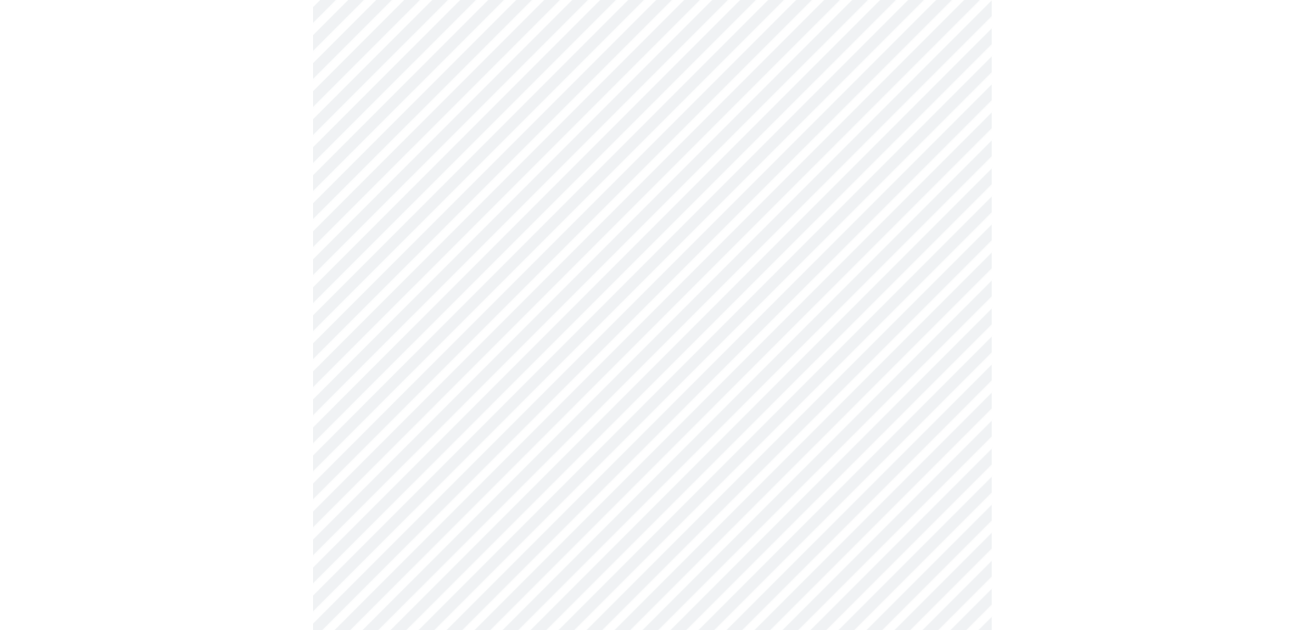
scroll to position [0, 0]
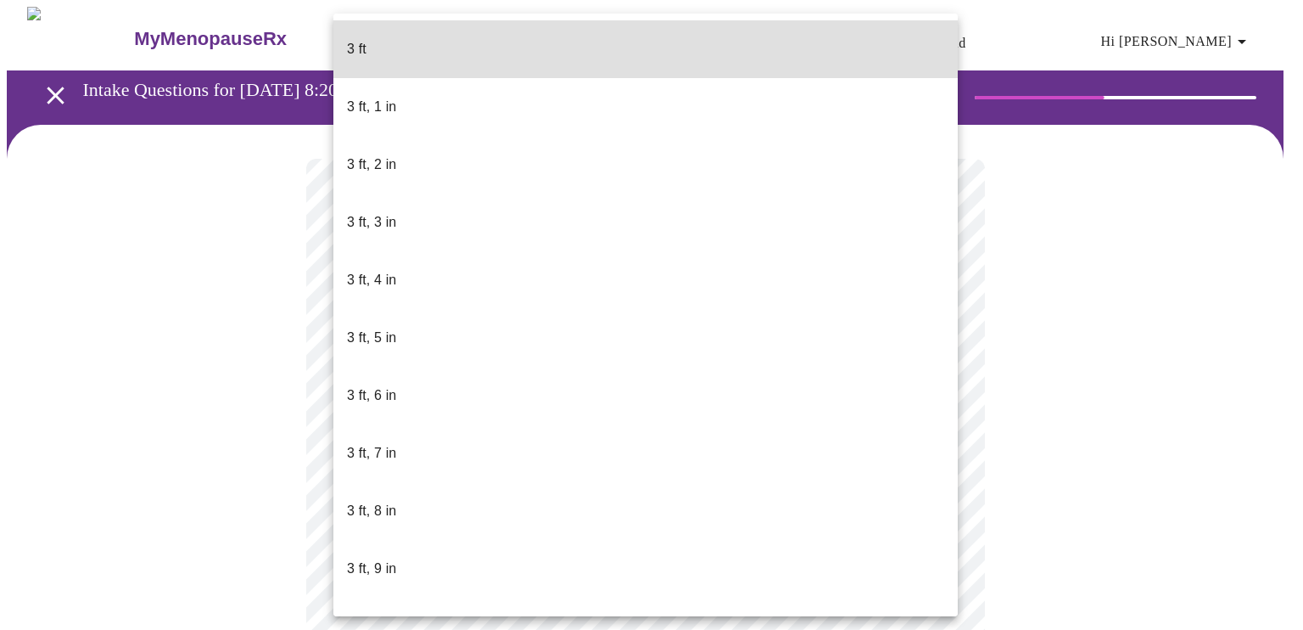
click at [625, 477] on body "MyMenopauseRx Appointments Messaging Labs Uploads Medications Community Refer a…" at bounding box center [652, 459] width 1290 height 905
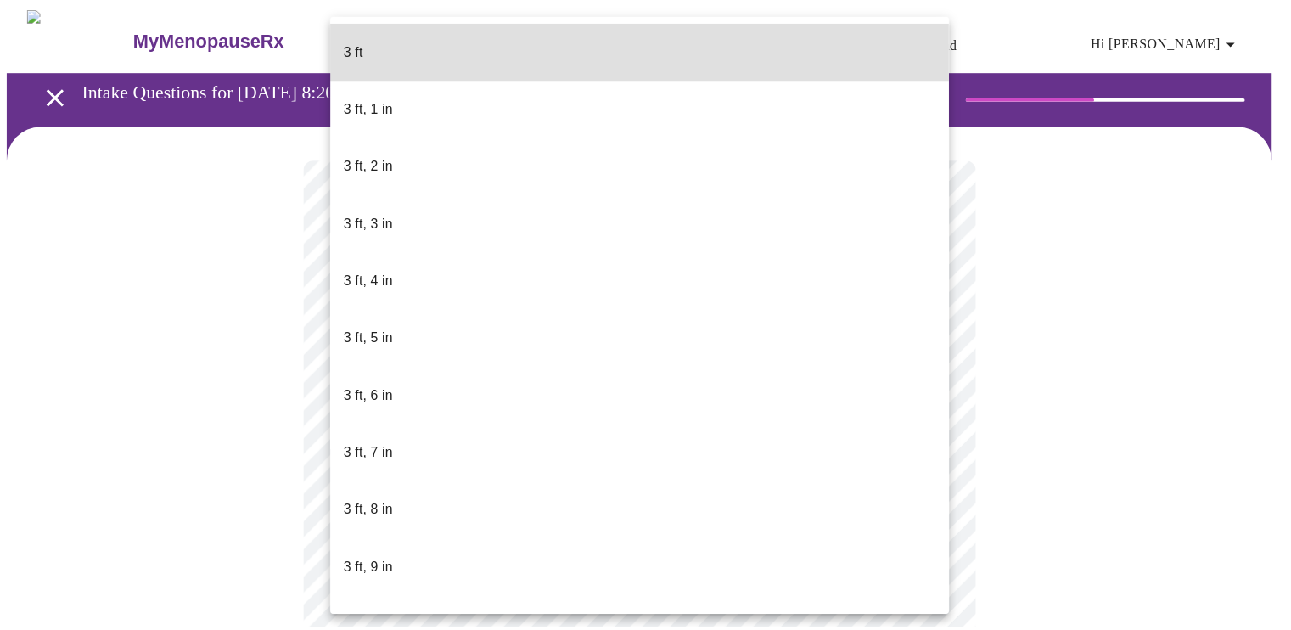
scroll to position [787, 0]
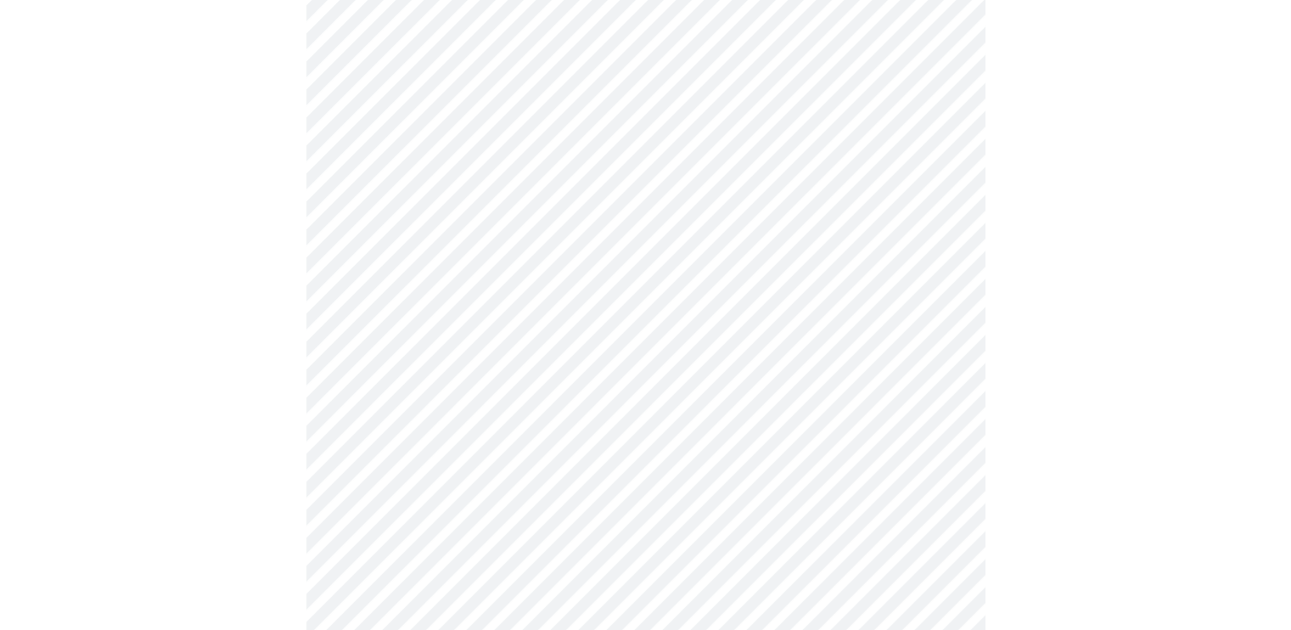
scroll to position [4484, 0]
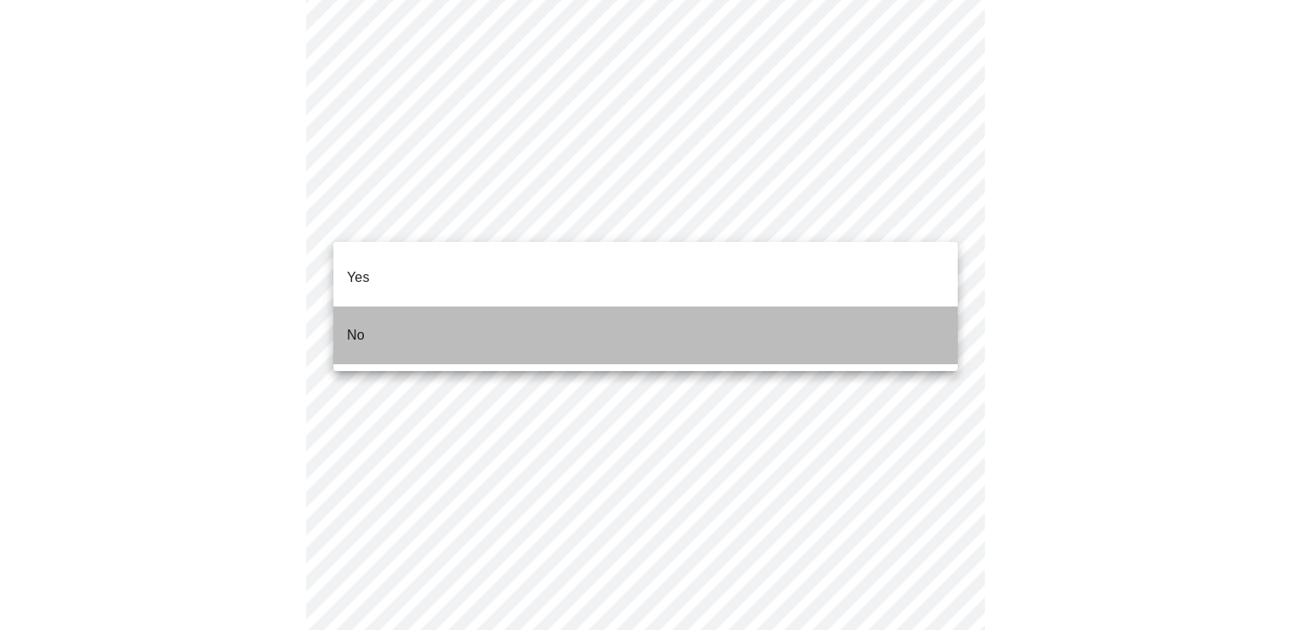
click at [537, 322] on li "No" at bounding box center [646, 335] width 625 height 58
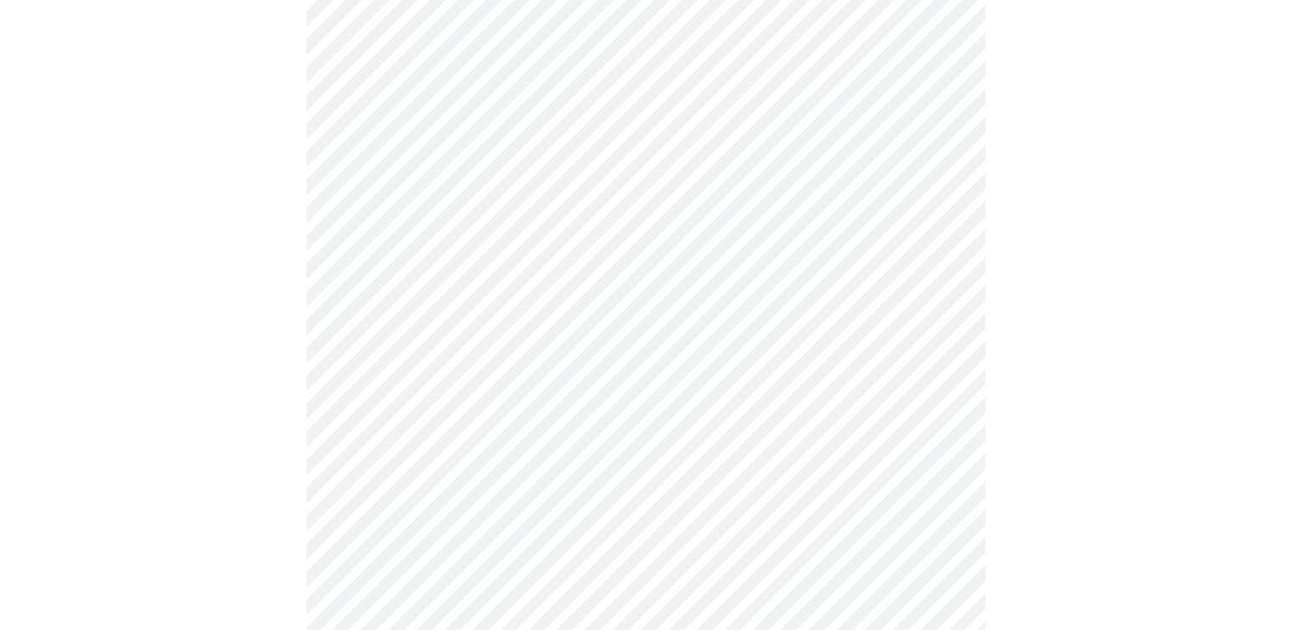
scroll to position [961, 0]
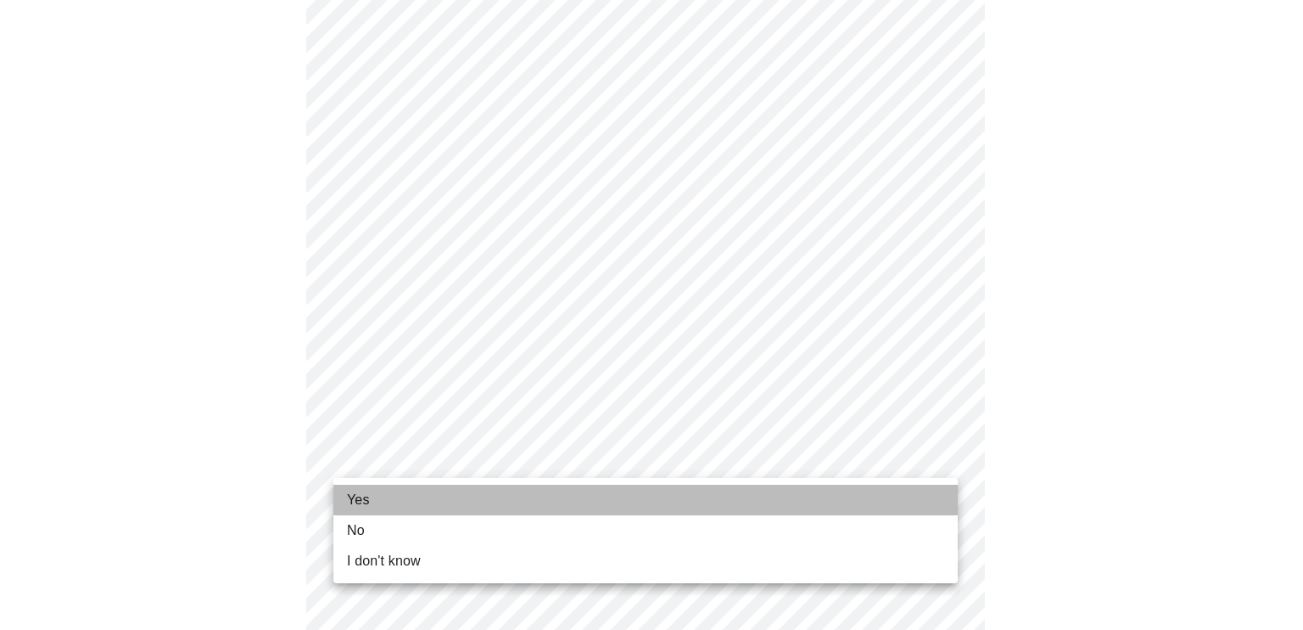
click at [474, 508] on li "Yes" at bounding box center [646, 500] width 625 height 31
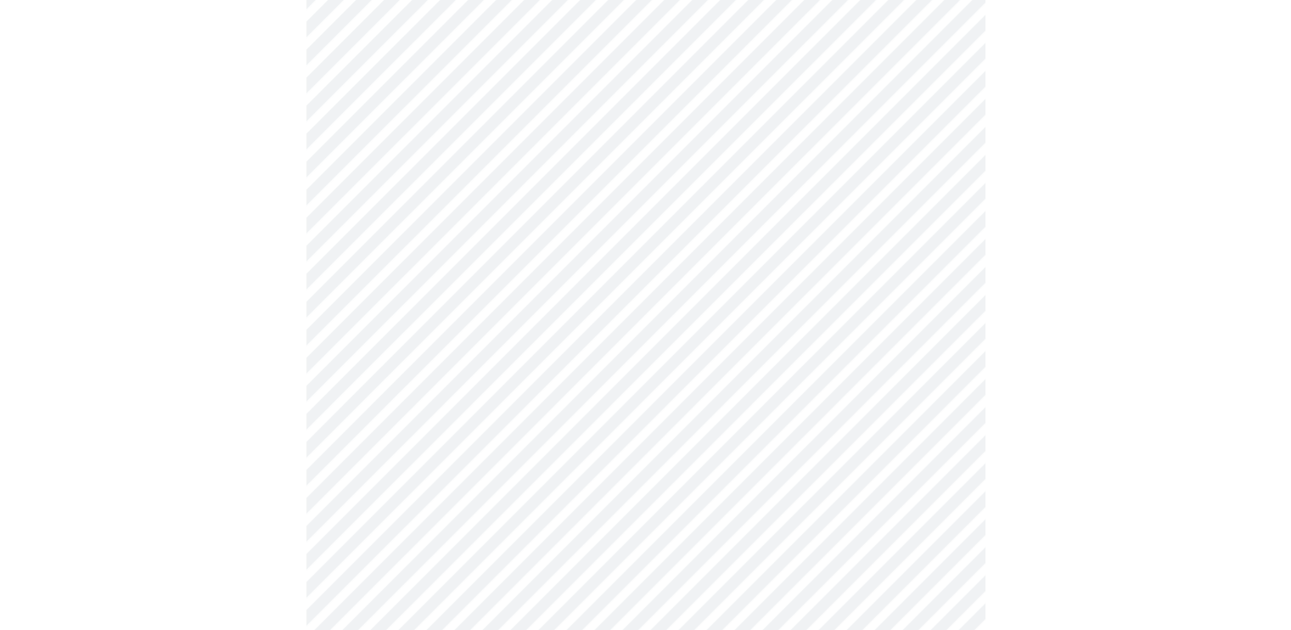
scroll to position [293, 0]
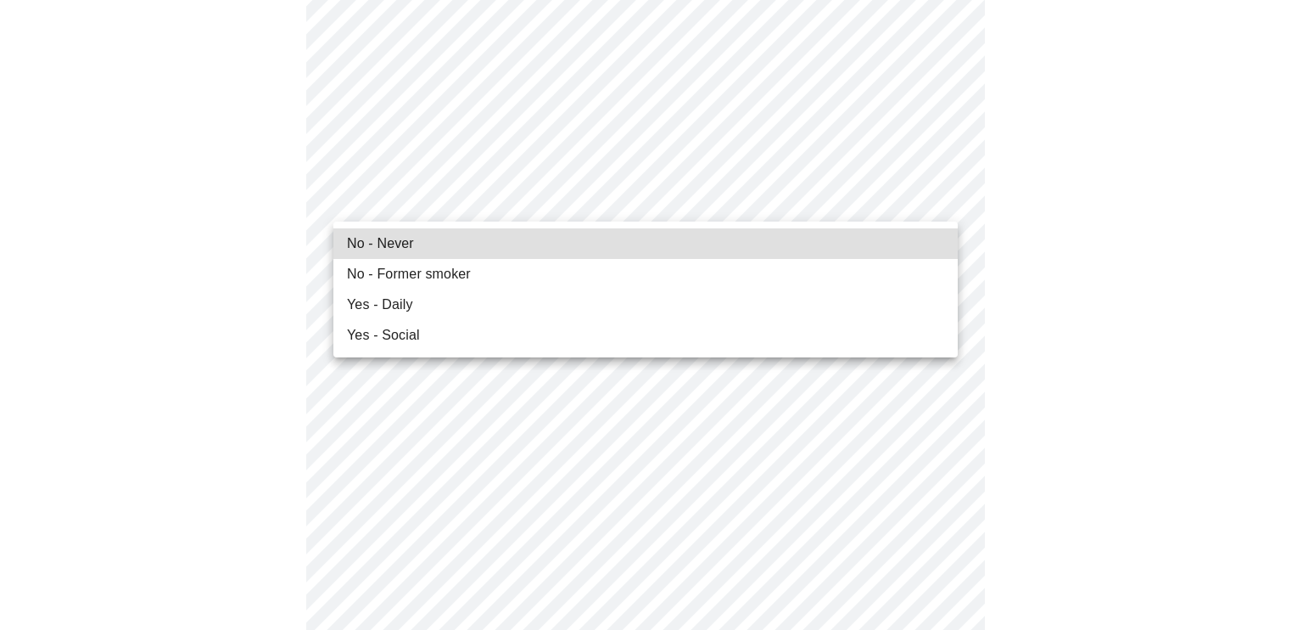
click at [367, 244] on span "No - Never" at bounding box center [380, 243] width 67 height 20
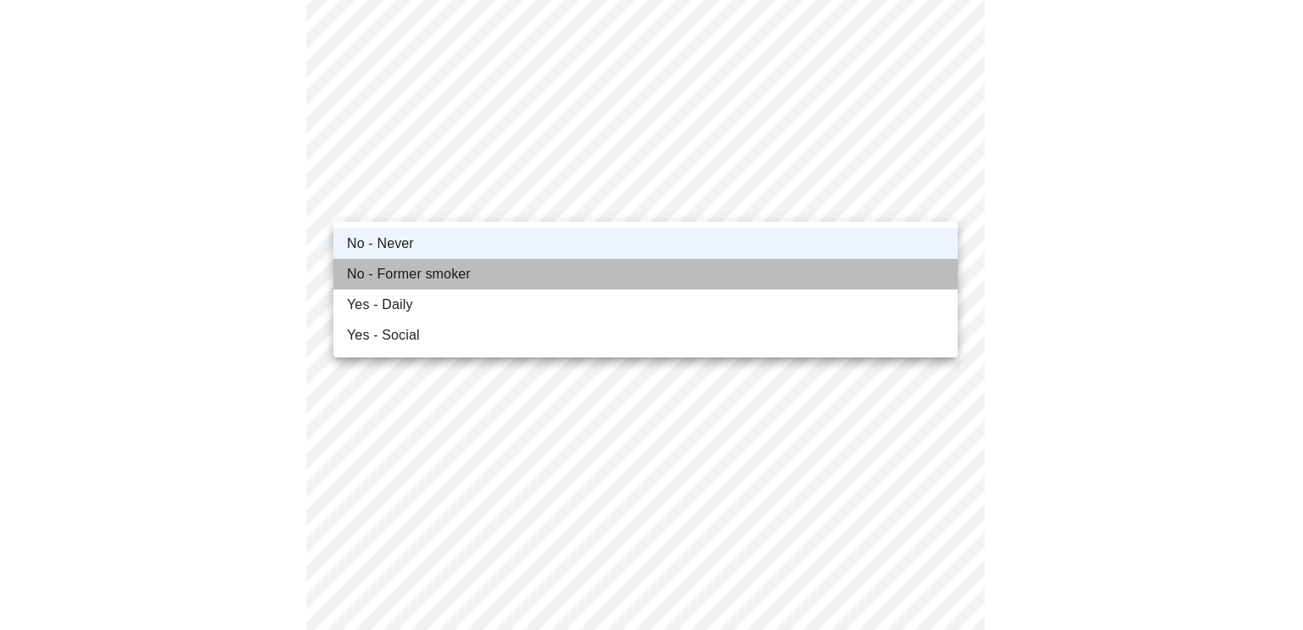
click at [355, 269] on span "No - Former smoker" at bounding box center [409, 274] width 124 height 20
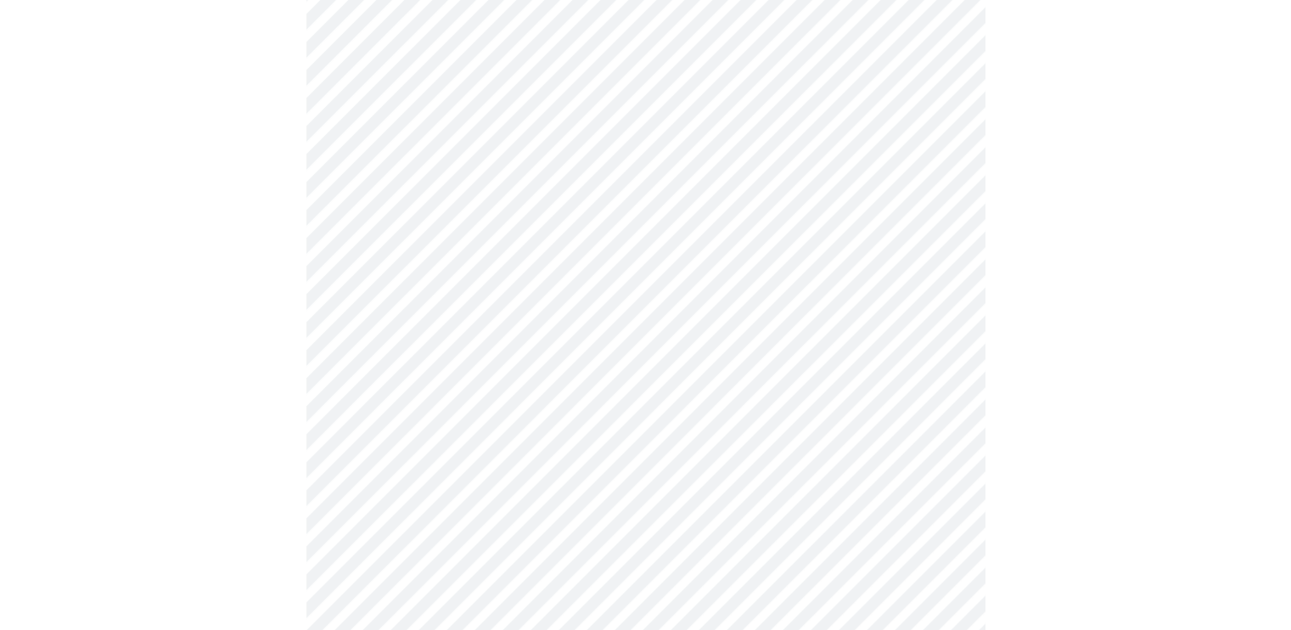
scroll to position [1521, 0]
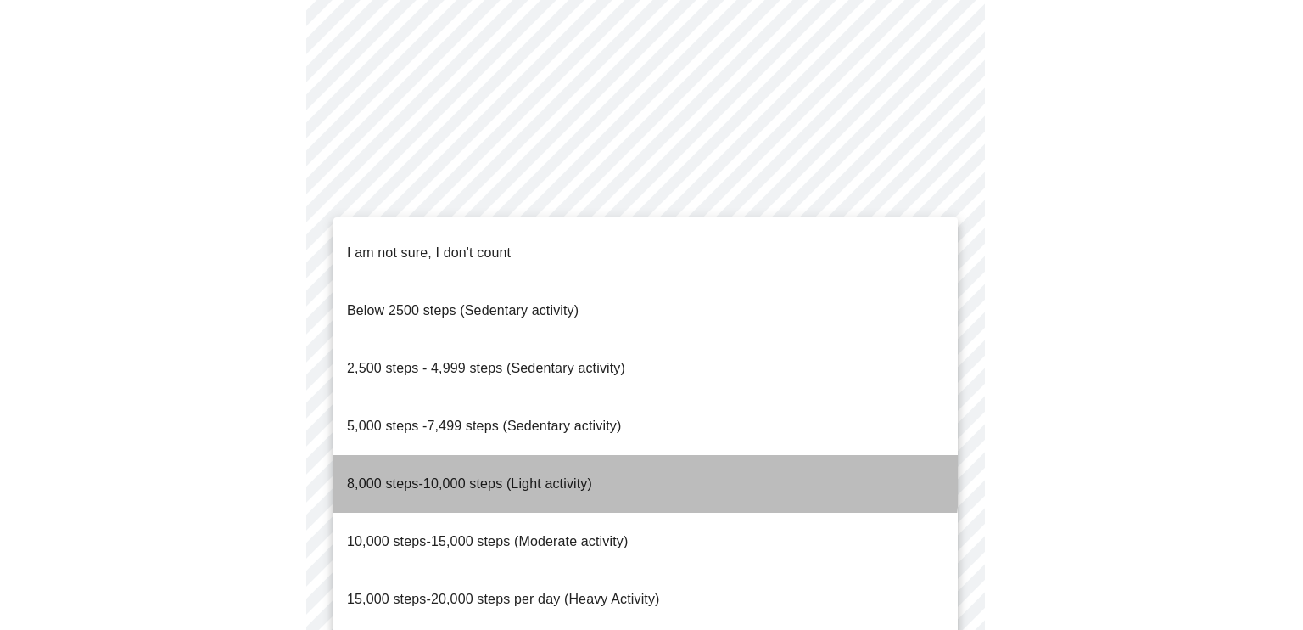
click at [492, 476] on span "8,000 steps-10,000 steps (Light activity)" at bounding box center [469, 483] width 245 height 14
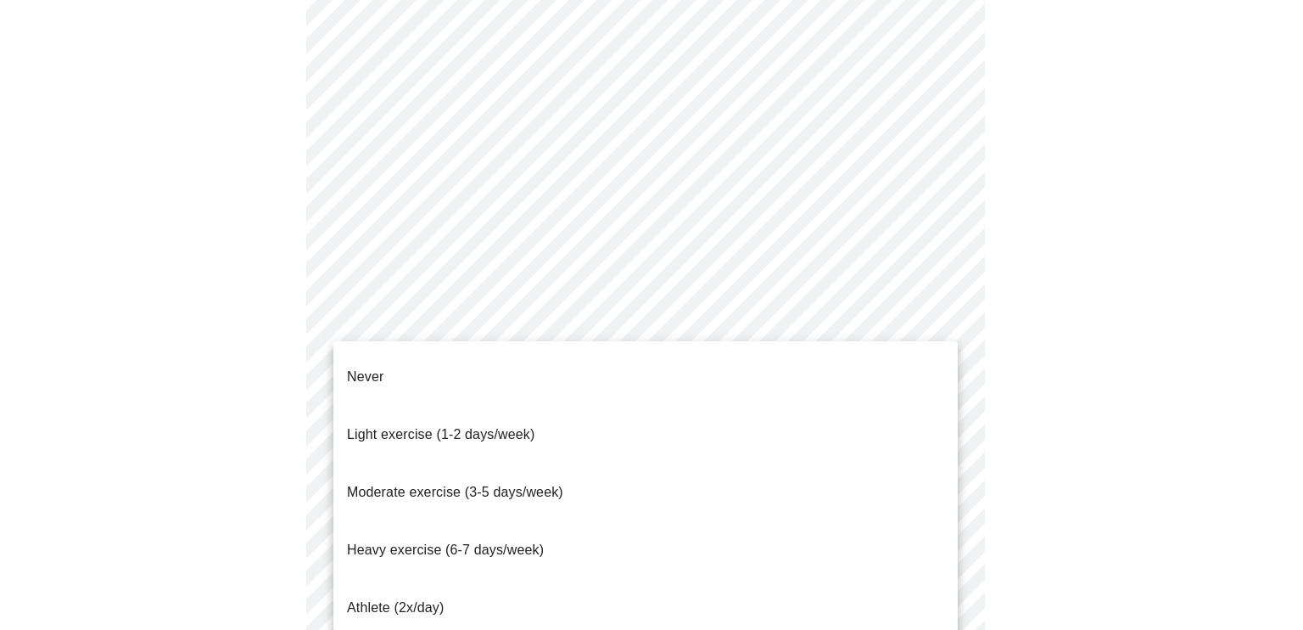
click at [525, 427] on span "Light exercise (1-2 days/week)" at bounding box center [441, 434] width 188 height 14
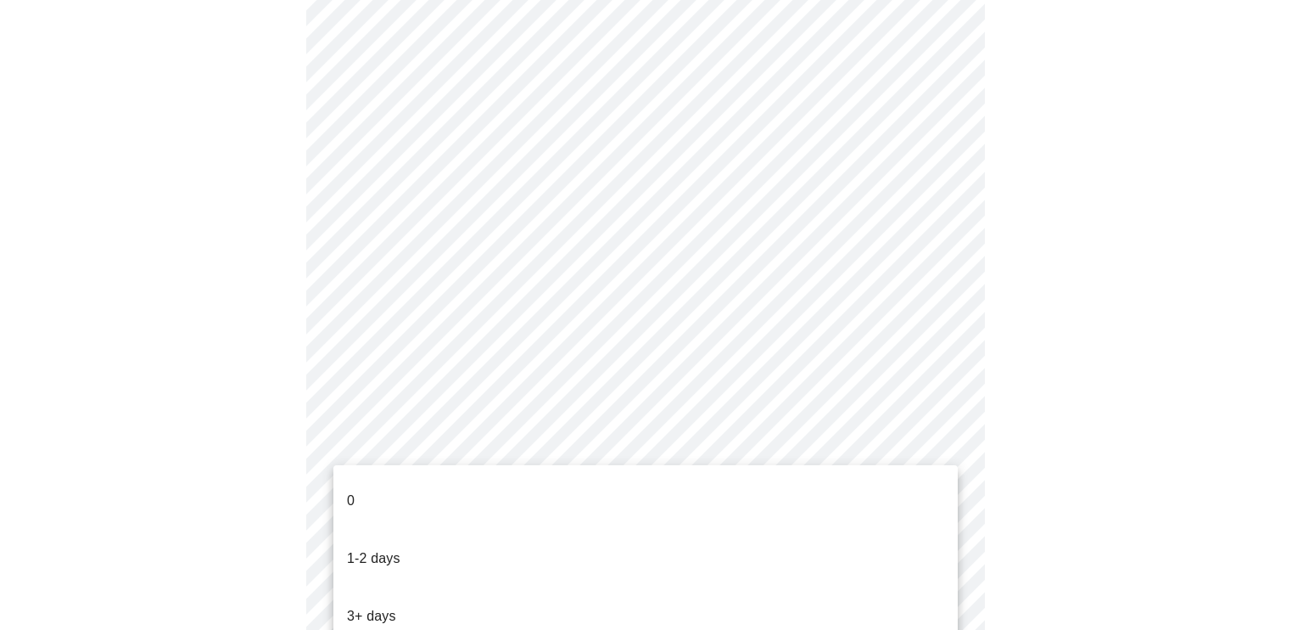
click at [463, 487] on li "0" at bounding box center [646, 501] width 625 height 58
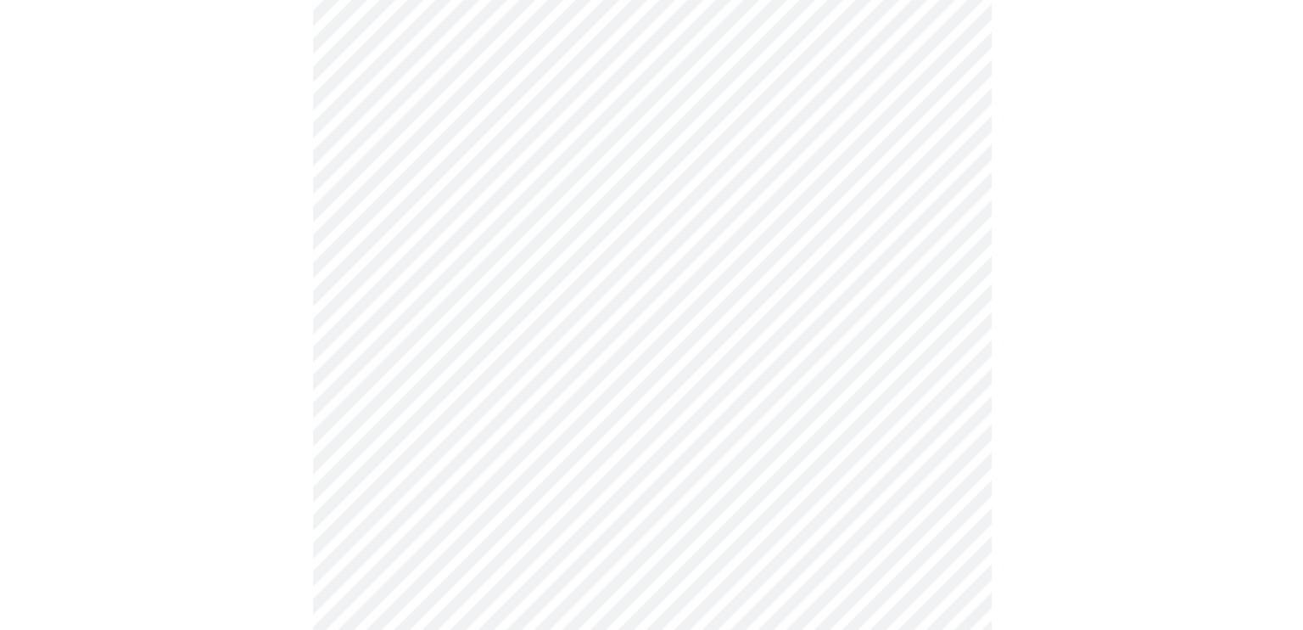
scroll to position [0, 0]
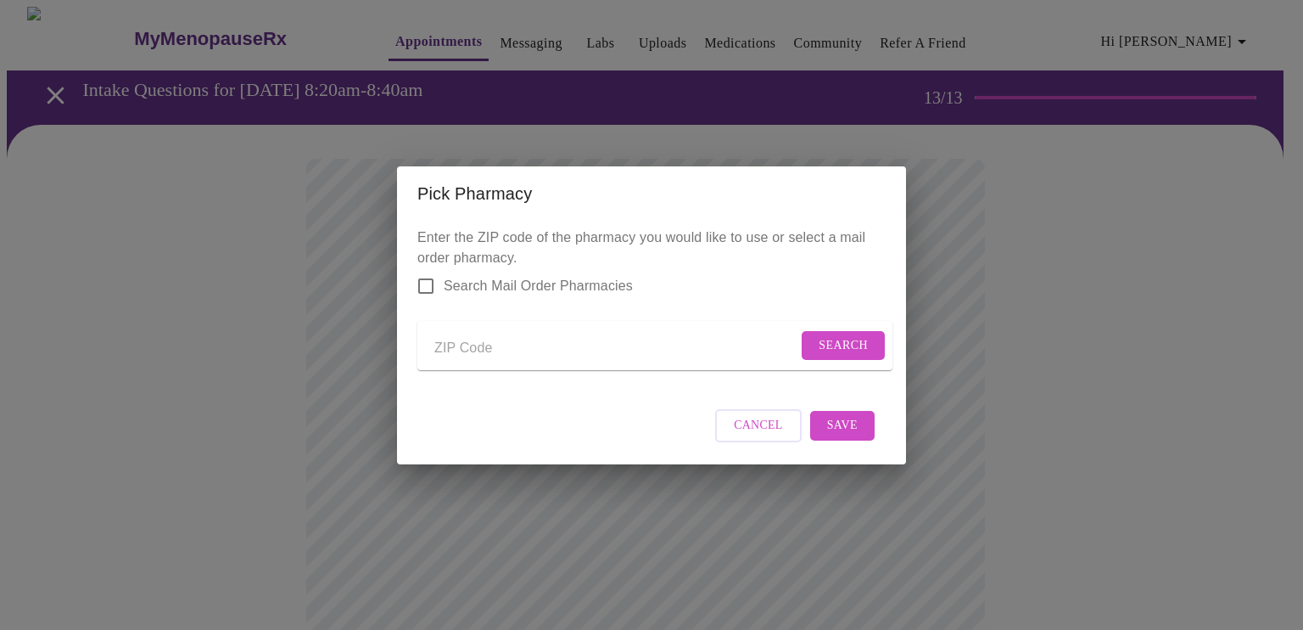
click at [460, 344] on input "Send a message to your care team" at bounding box center [615, 348] width 363 height 27
type input "60510"
click at [852, 335] on span "Search" at bounding box center [843, 345] width 49 height 21
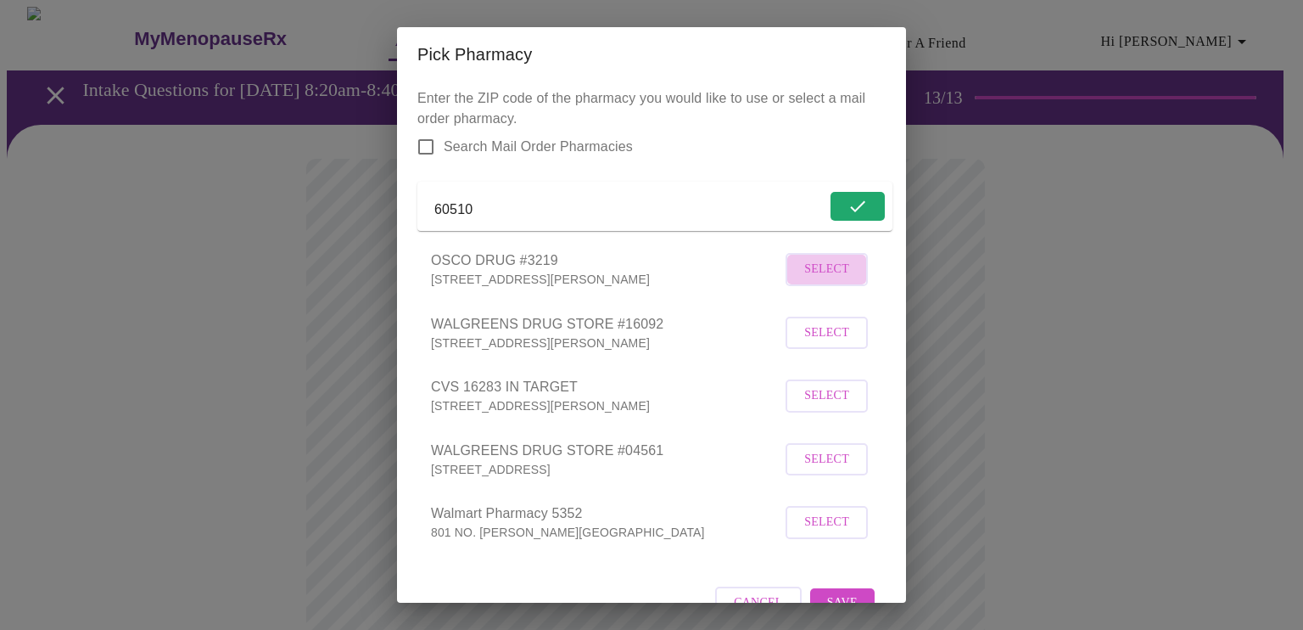
click at [816, 280] on span "Select" at bounding box center [826, 269] width 45 height 21
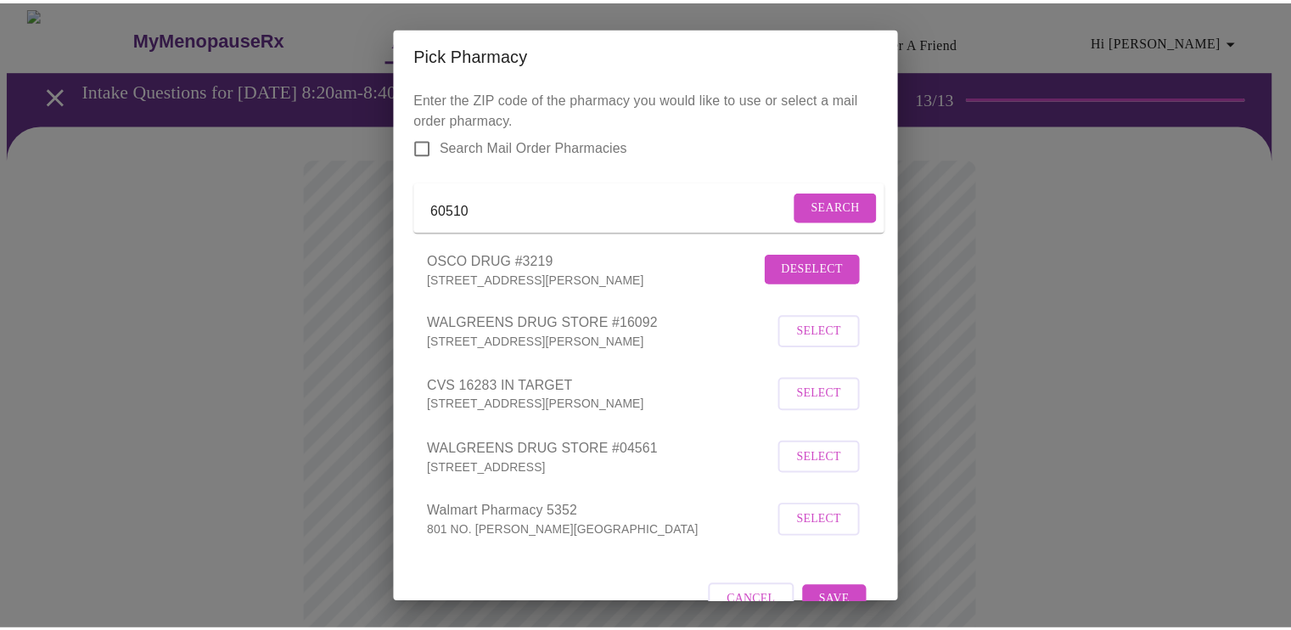
scroll to position [56, 0]
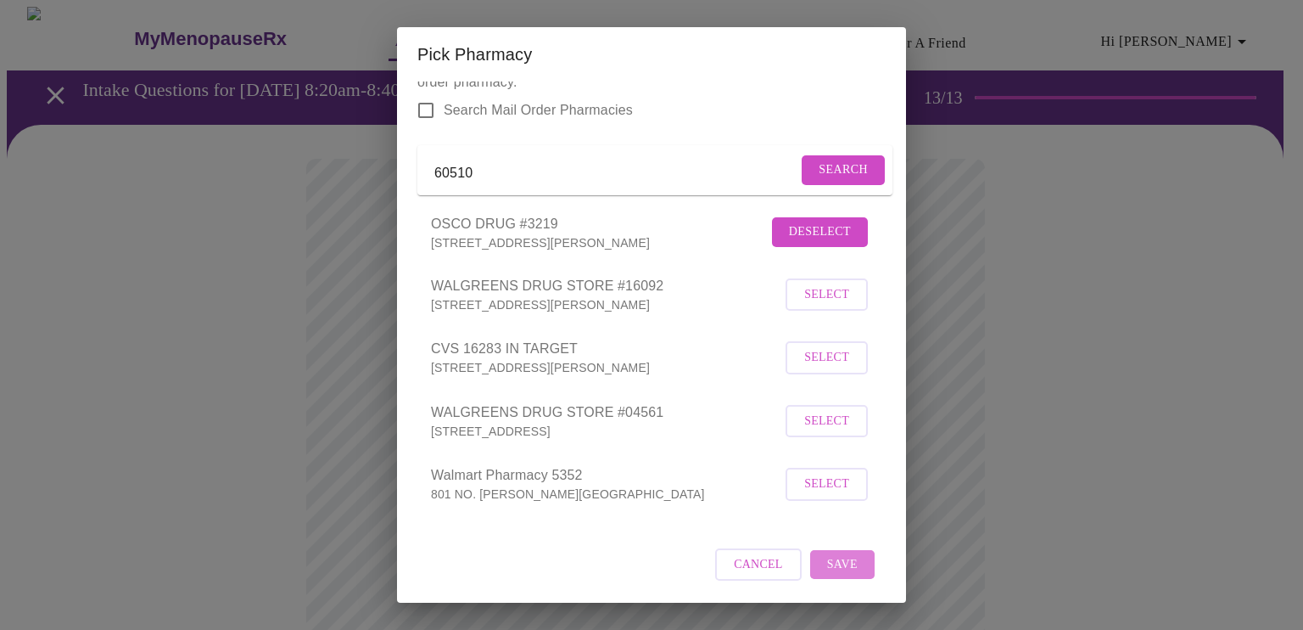
click at [827, 569] on span "Save" at bounding box center [842, 564] width 31 height 21
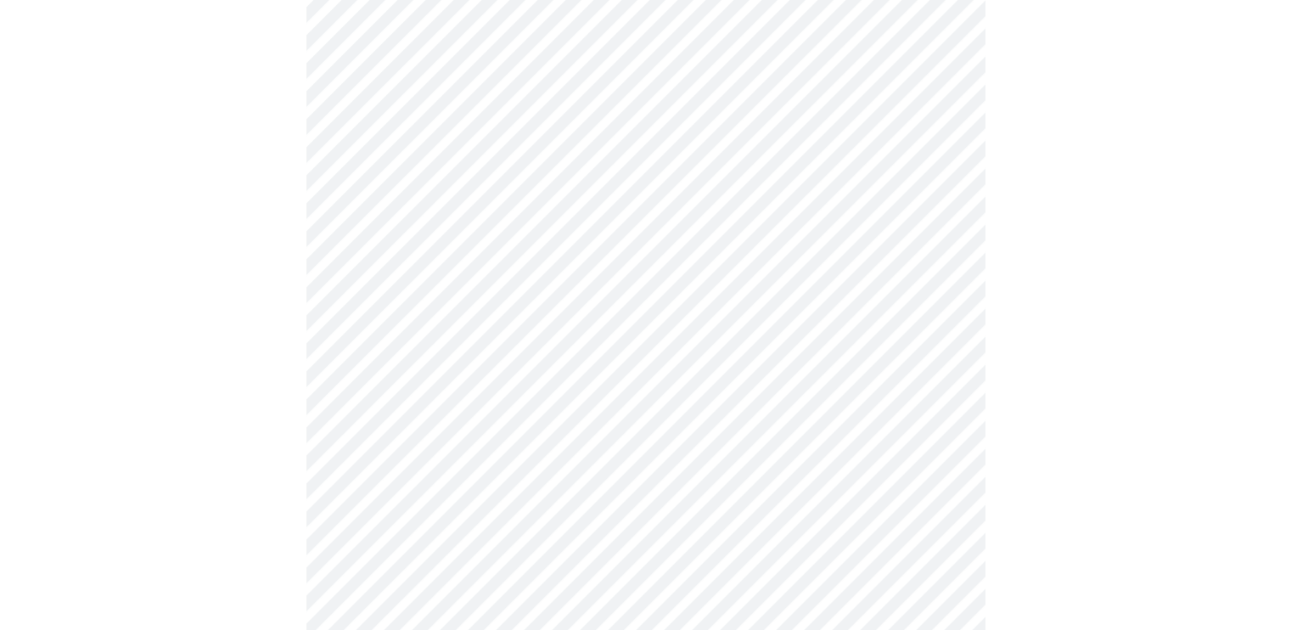
scroll to position [221, 0]
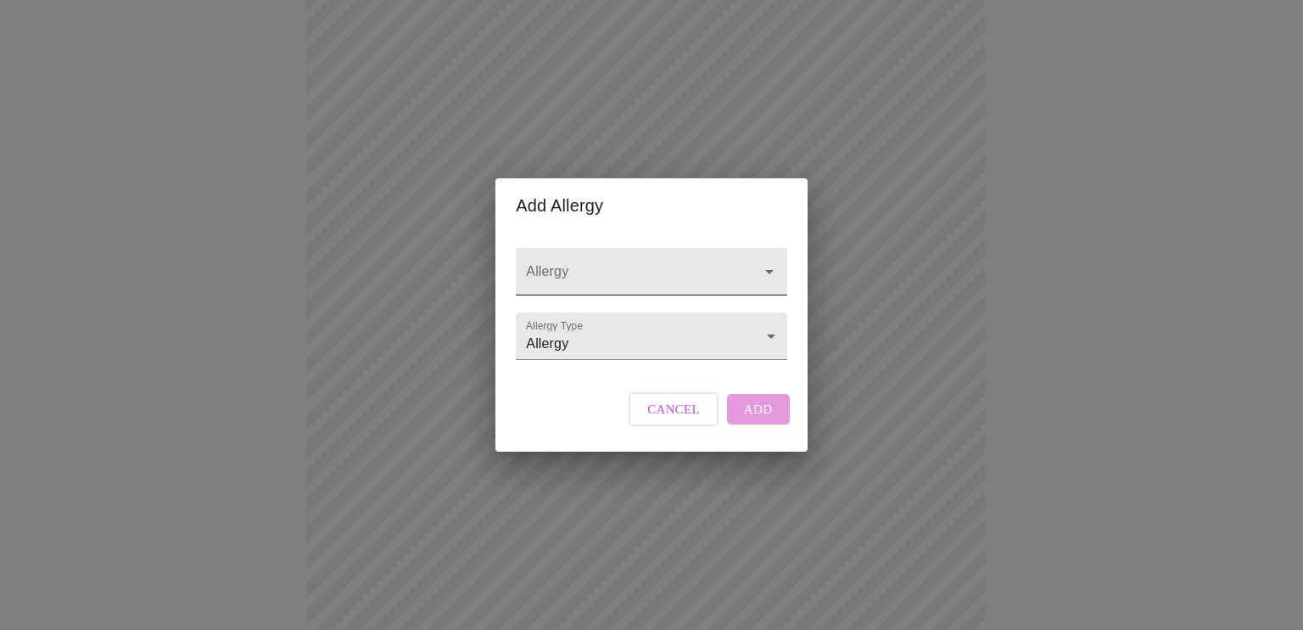
click at [747, 260] on div at bounding box center [758, 272] width 44 height 24
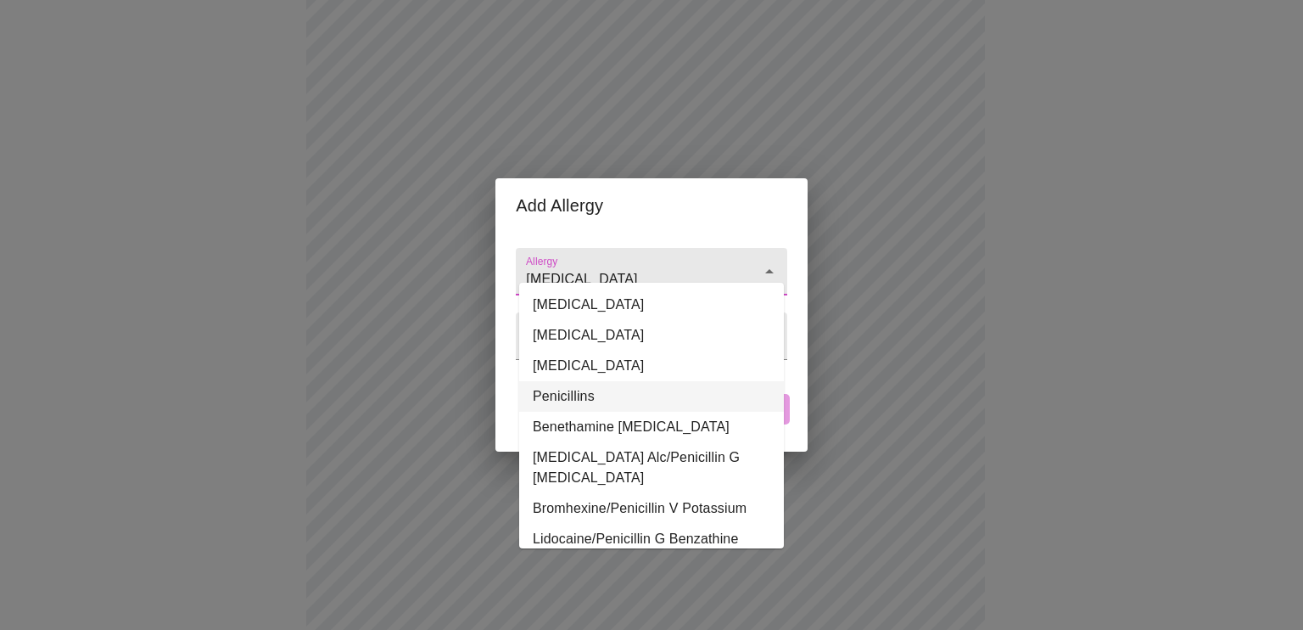
click at [581, 390] on li "Penicillins" at bounding box center [651, 396] width 265 height 31
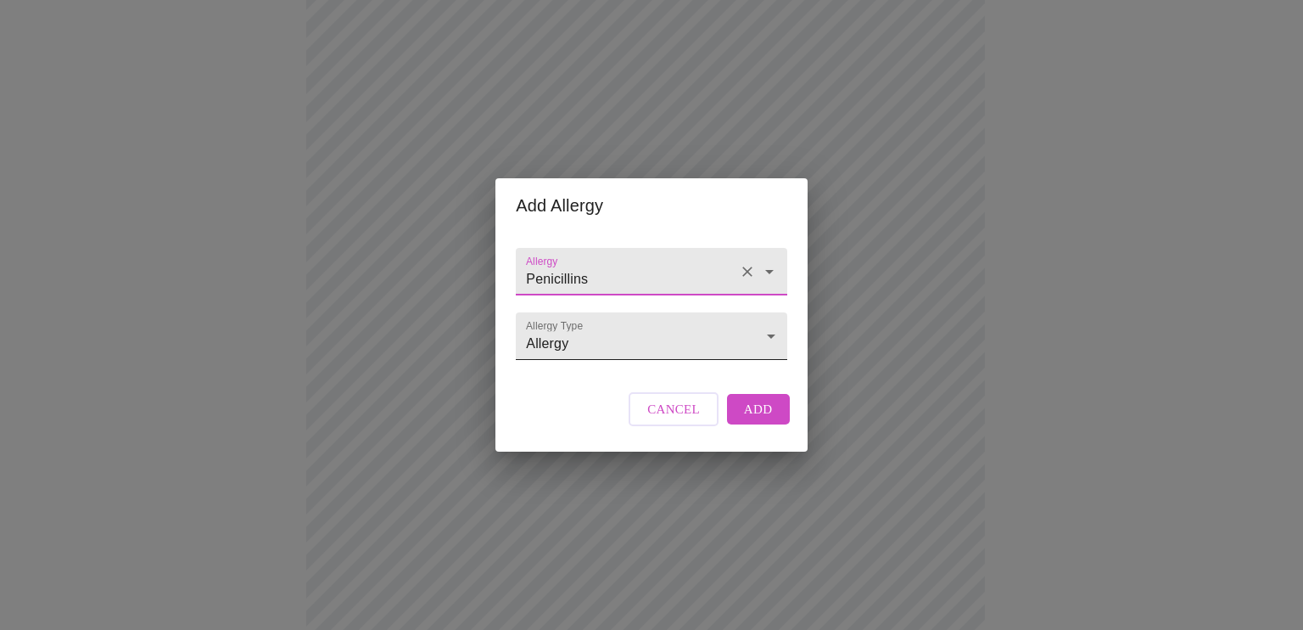
type input "Penicillins"
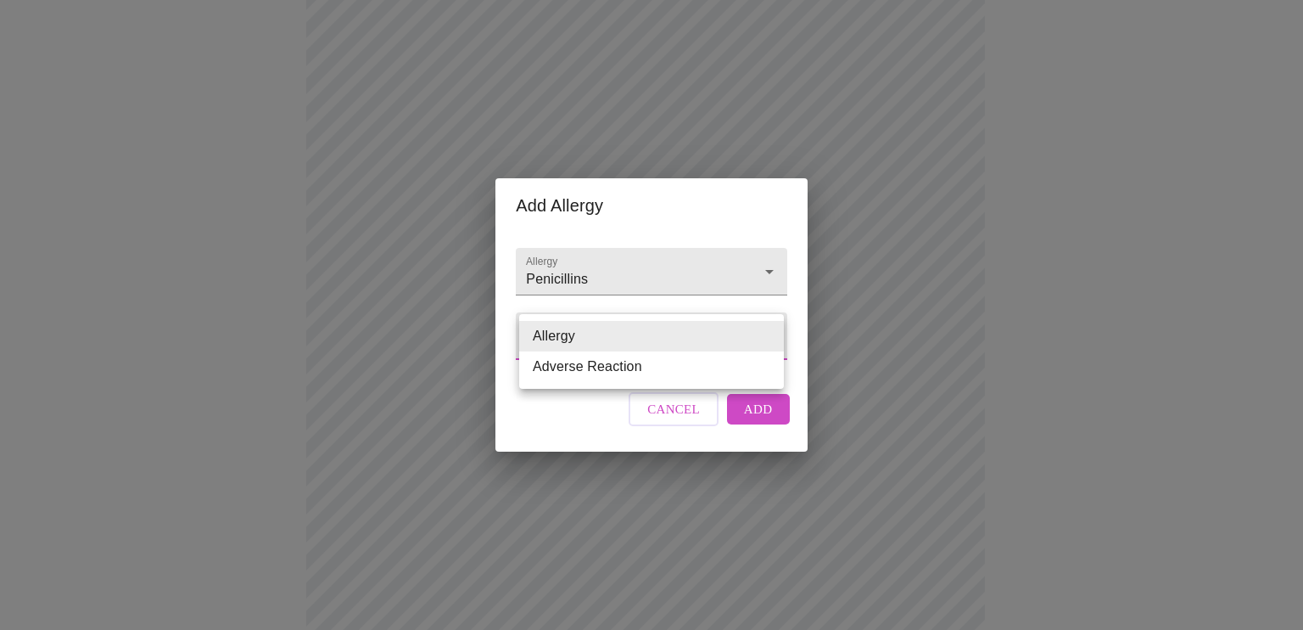
click at [587, 349] on body "MyMenopauseRx Appointments Messaging Labs Uploads Medications Community Refer a…" at bounding box center [652, 423] width 1290 height 1274
click at [567, 339] on li "Allergy" at bounding box center [651, 336] width 265 height 31
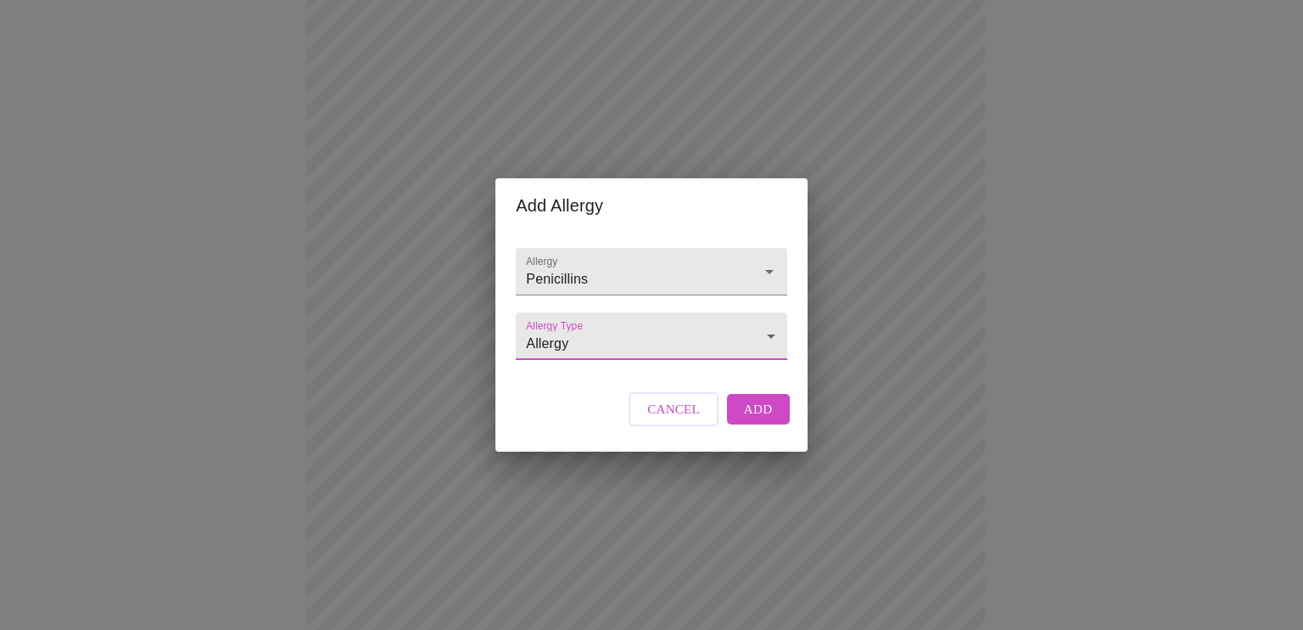
click at [739, 424] on button "Add" at bounding box center [758, 409] width 63 height 31
click at [642, 264] on input "Allergy" at bounding box center [627, 279] width 209 height 31
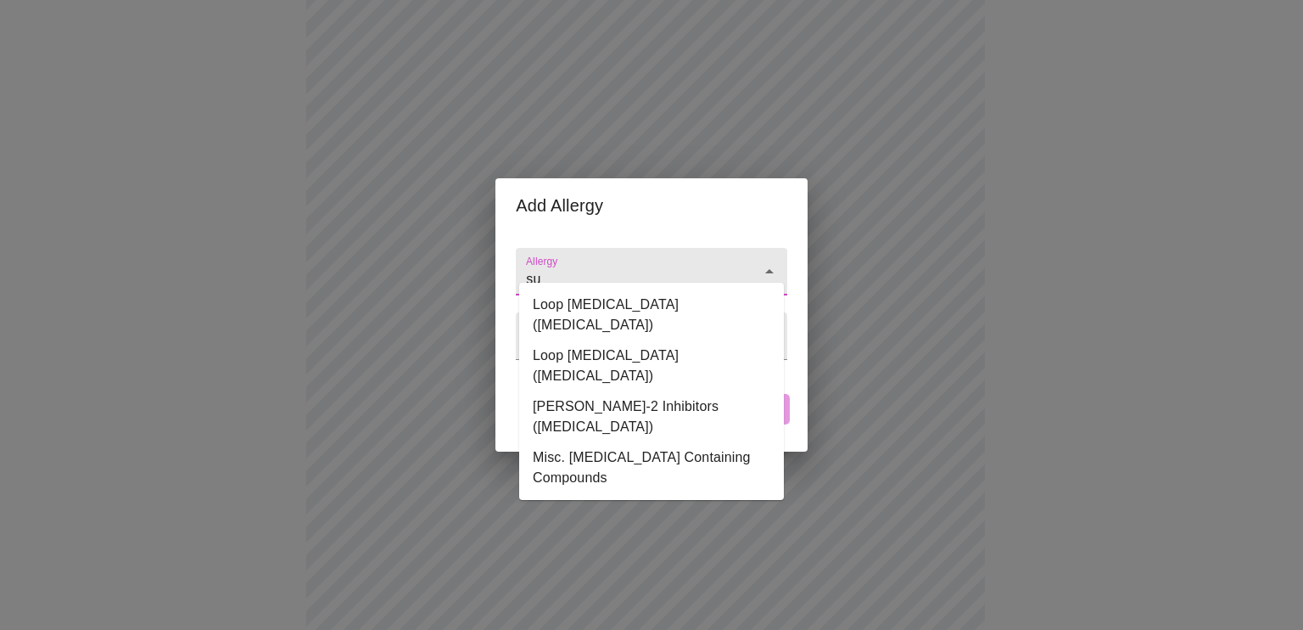
type input "s"
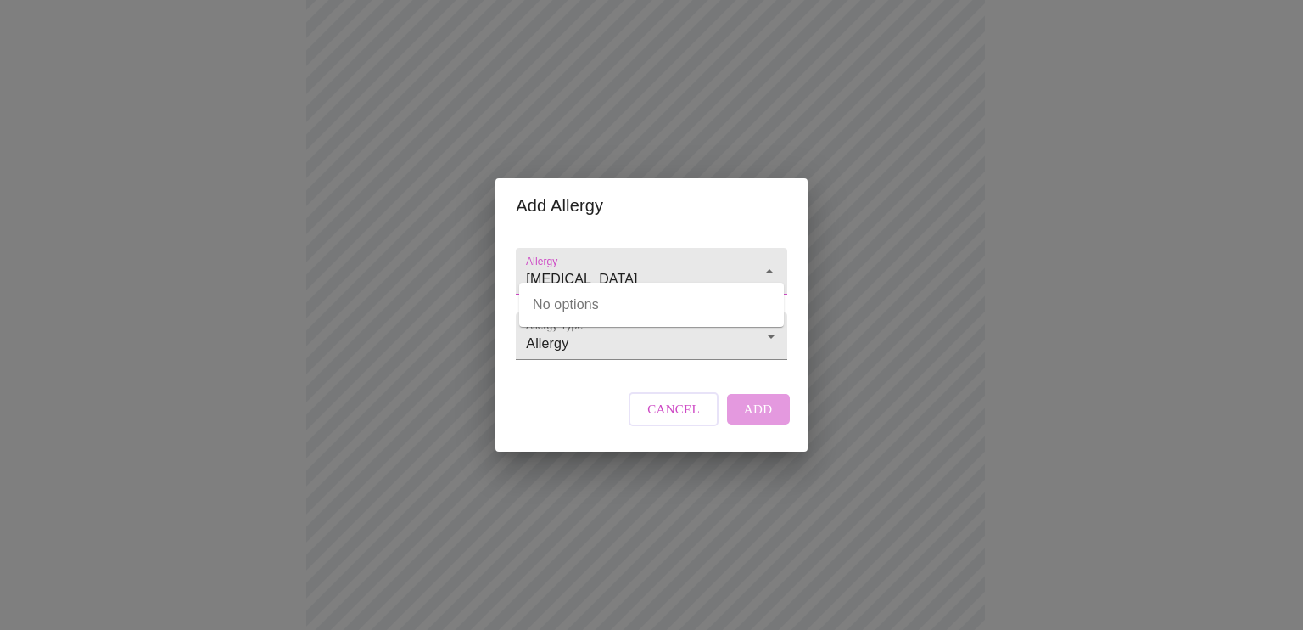
type input "[MEDICAL_DATA]"
click at [597, 386] on div "Allergy Allergy Type Allergy Allergy Cancel Add" at bounding box center [651, 342] width 284 height 219
click at [648, 264] on input "Allergy" at bounding box center [627, 279] width 209 height 31
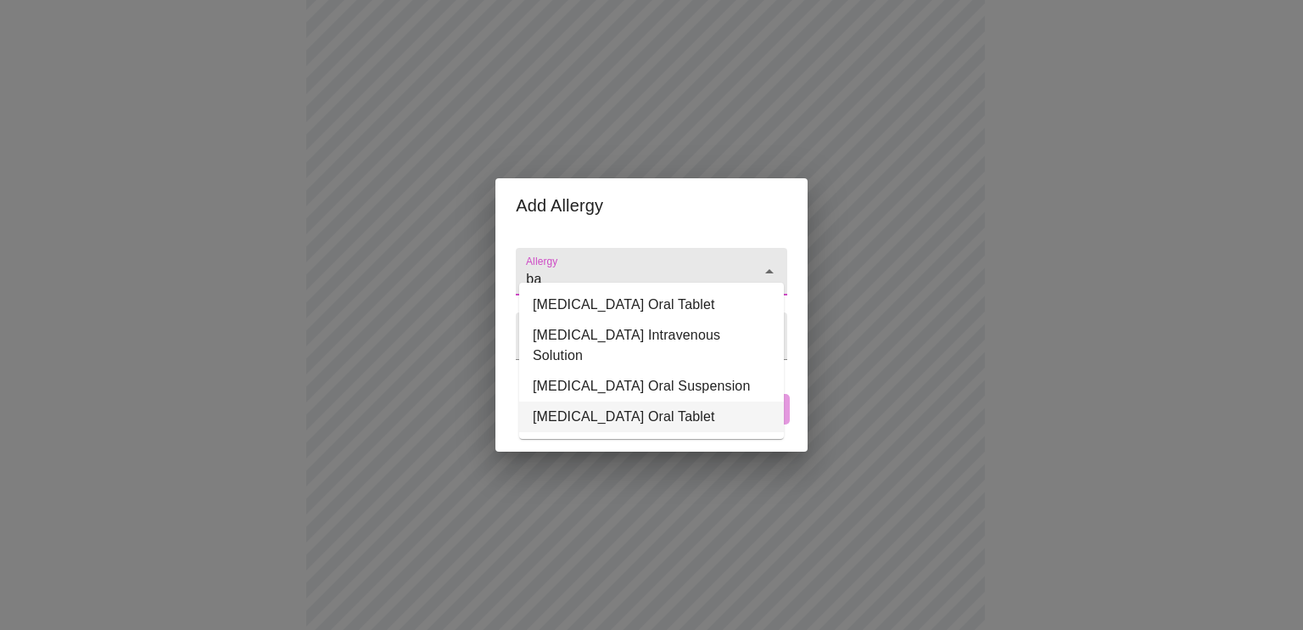
click at [596, 401] on li "[MEDICAL_DATA] Oral Tablet" at bounding box center [651, 416] width 265 height 31
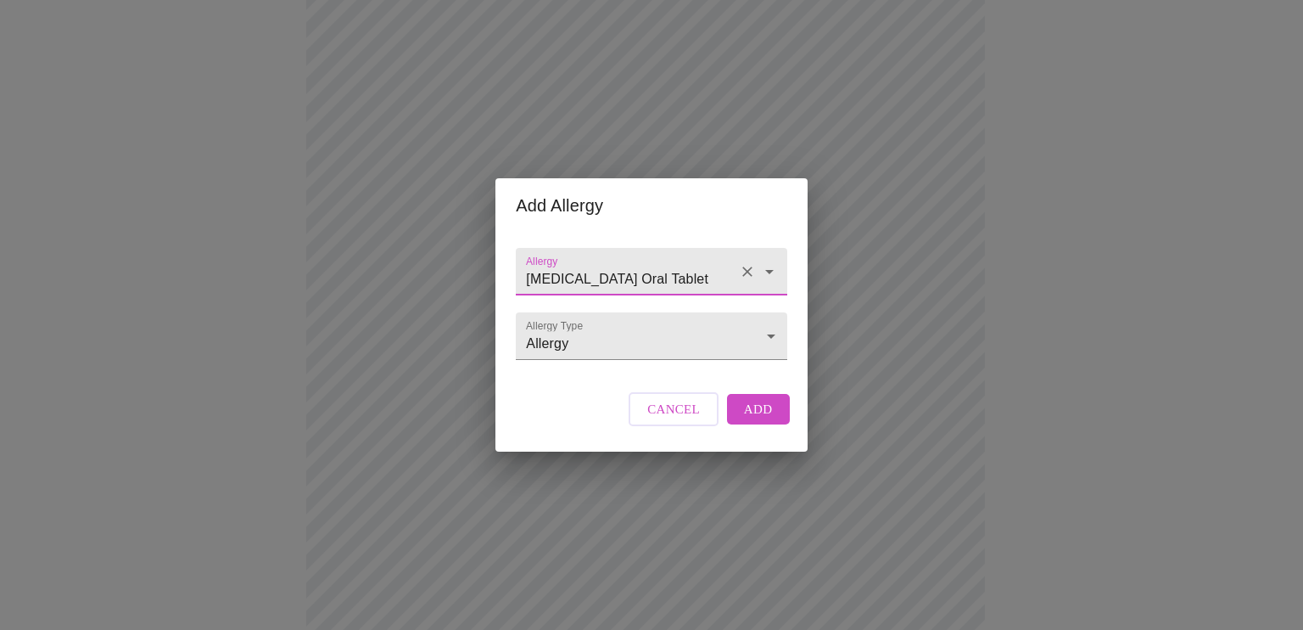
type input "[MEDICAL_DATA] Oral Tablet"
click at [747, 420] on span "Add" at bounding box center [758, 409] width 29 height 22
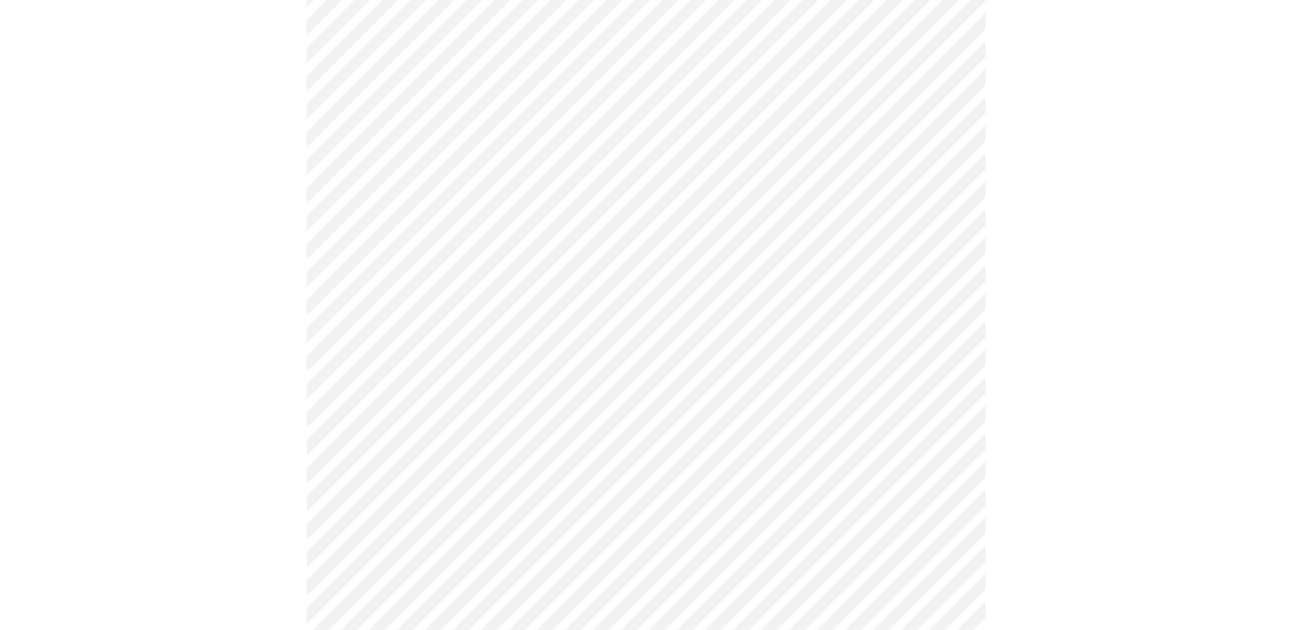
scroll to position [614, 0]
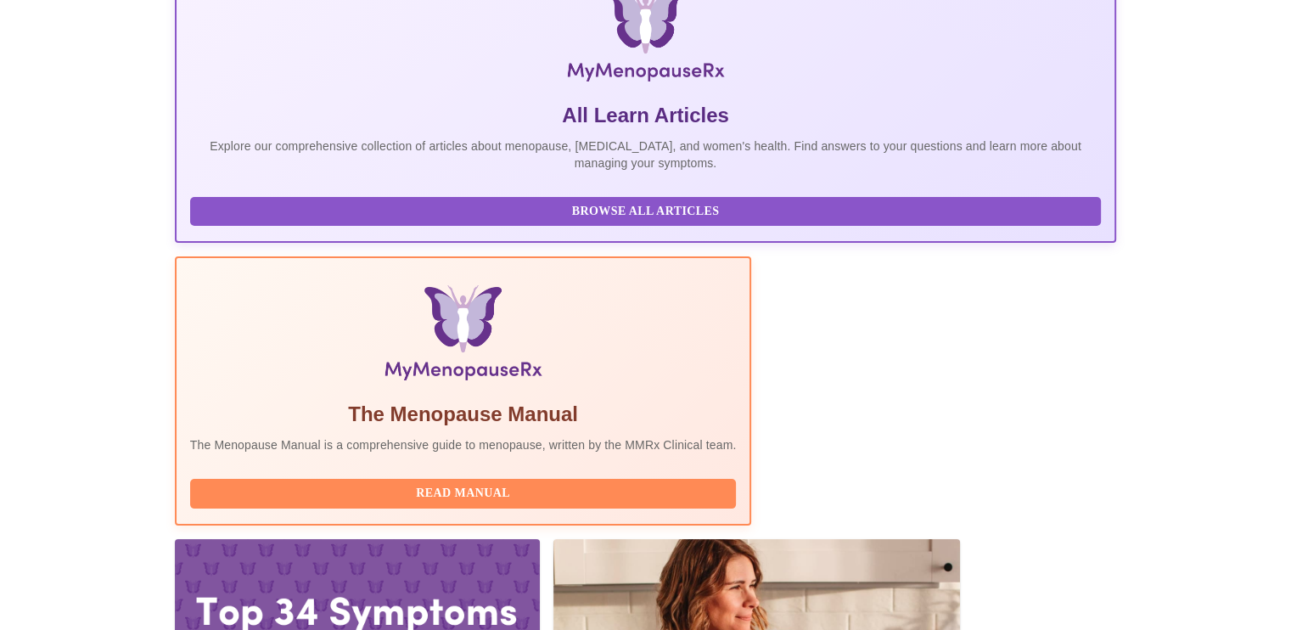
scroll to position [296, 0]
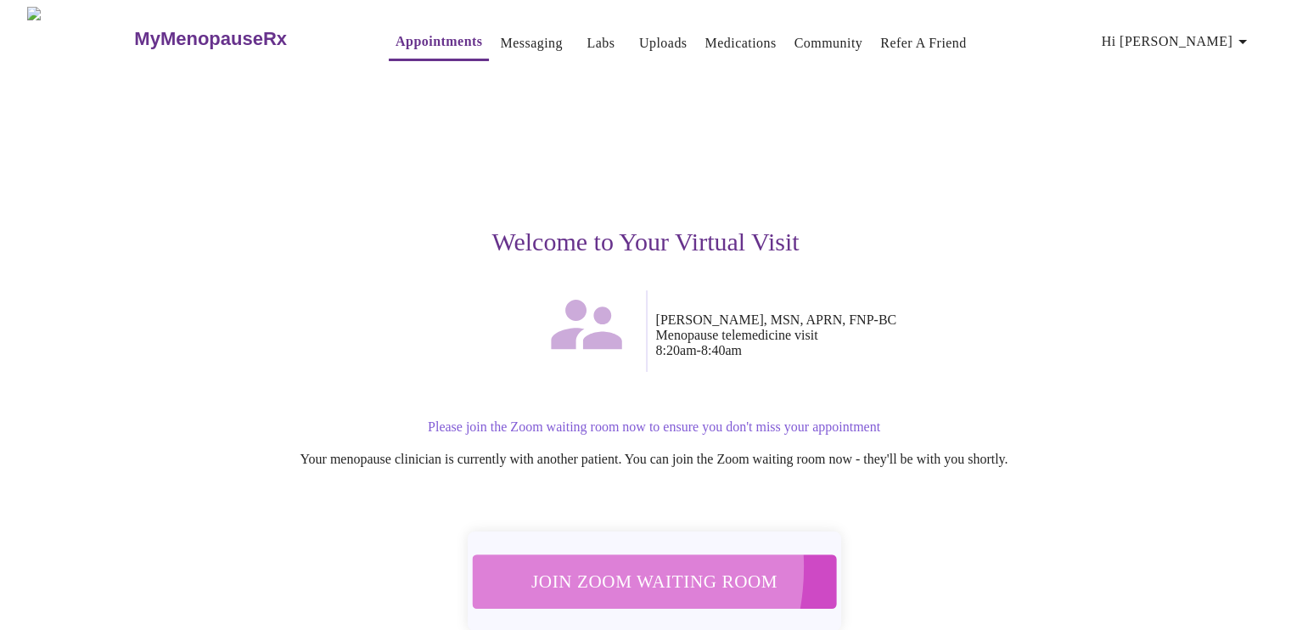
click at [564, 565] on span "Join Zoom Waiting Room" at bounding box center [653, 580] width 319 height 31
